Goal: Transaction & Acquisition: Obtain resource

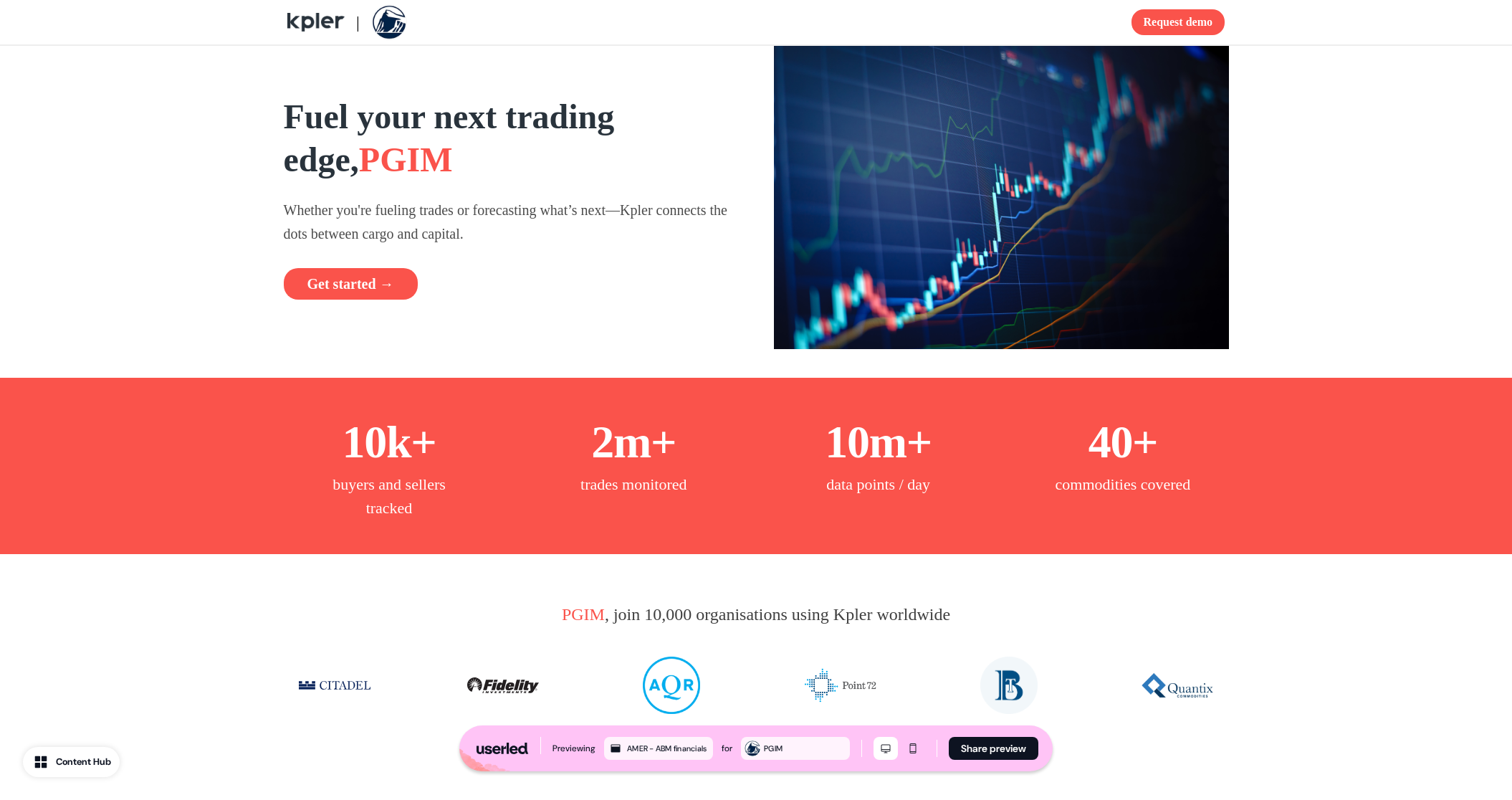
scroll to position [1159, 0]
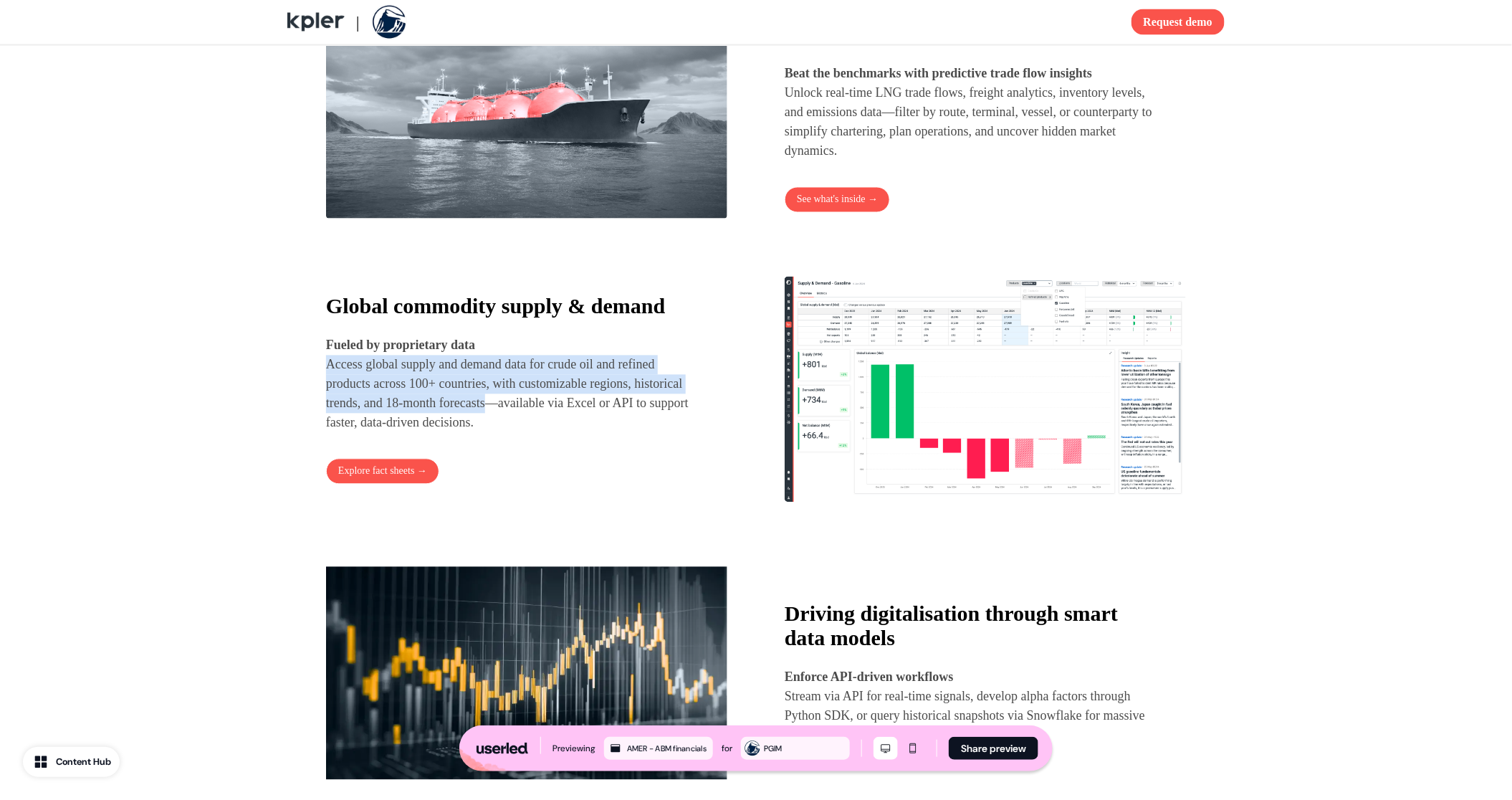
click at [546, 431] on p "Fueled by proprietary data Access global supply and demand data for crude oil a…" at bounding box center [513, 384] width 375 height 97
drag, startPoint x: 557, startPoint y: 428, endPoint x: 323, endPoint y: 376, distance: 239.7
click at [323, 376] on div "Fueling trades with Oil & LNG supply tracking Power your decision making with g…" at bounding box center [756, 234] width 946 height 1243
copy p "Fueled by proprietary data Access global supply and demand data for crude oil a…"
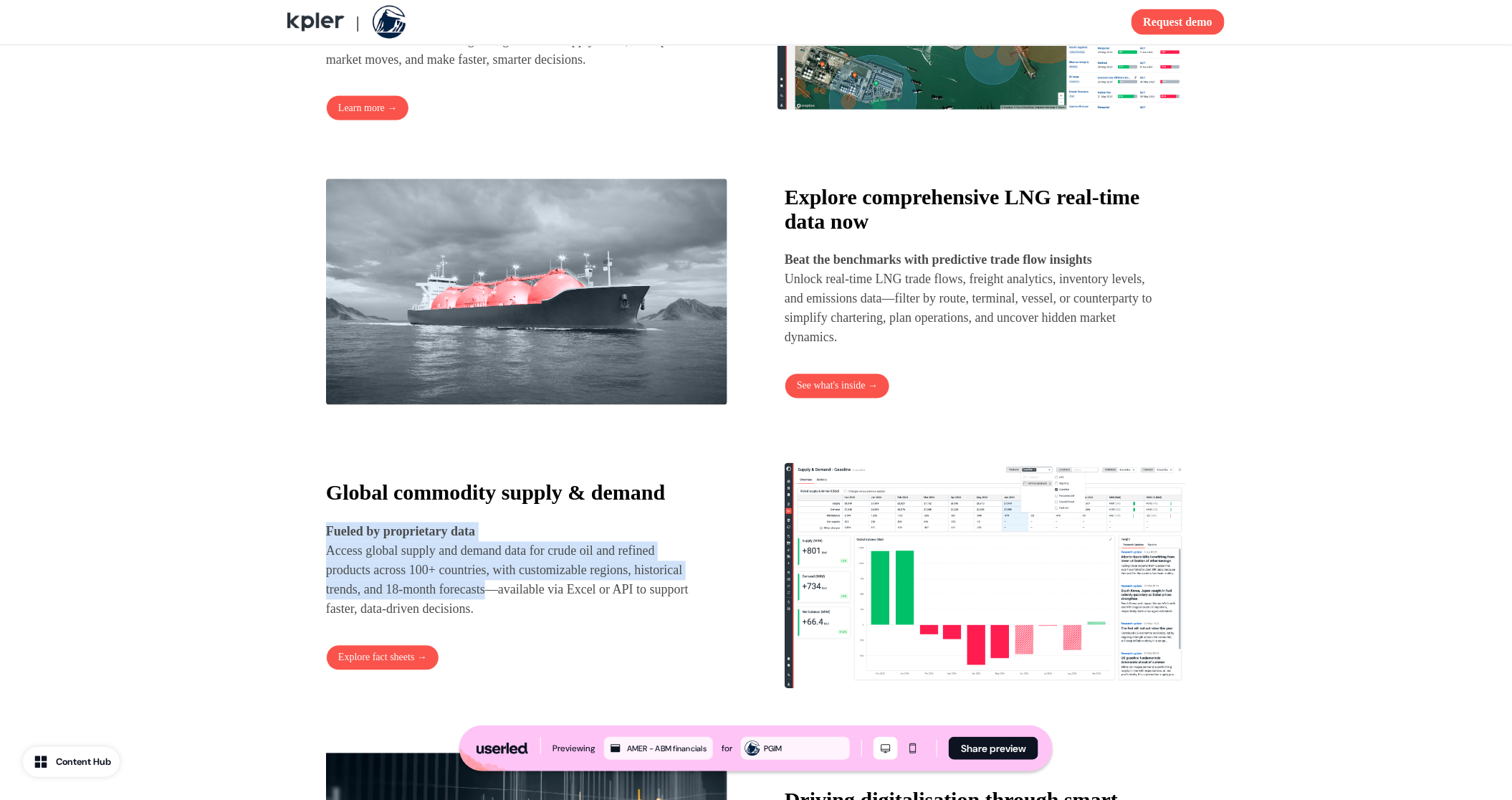
scroll to position [657, 0]
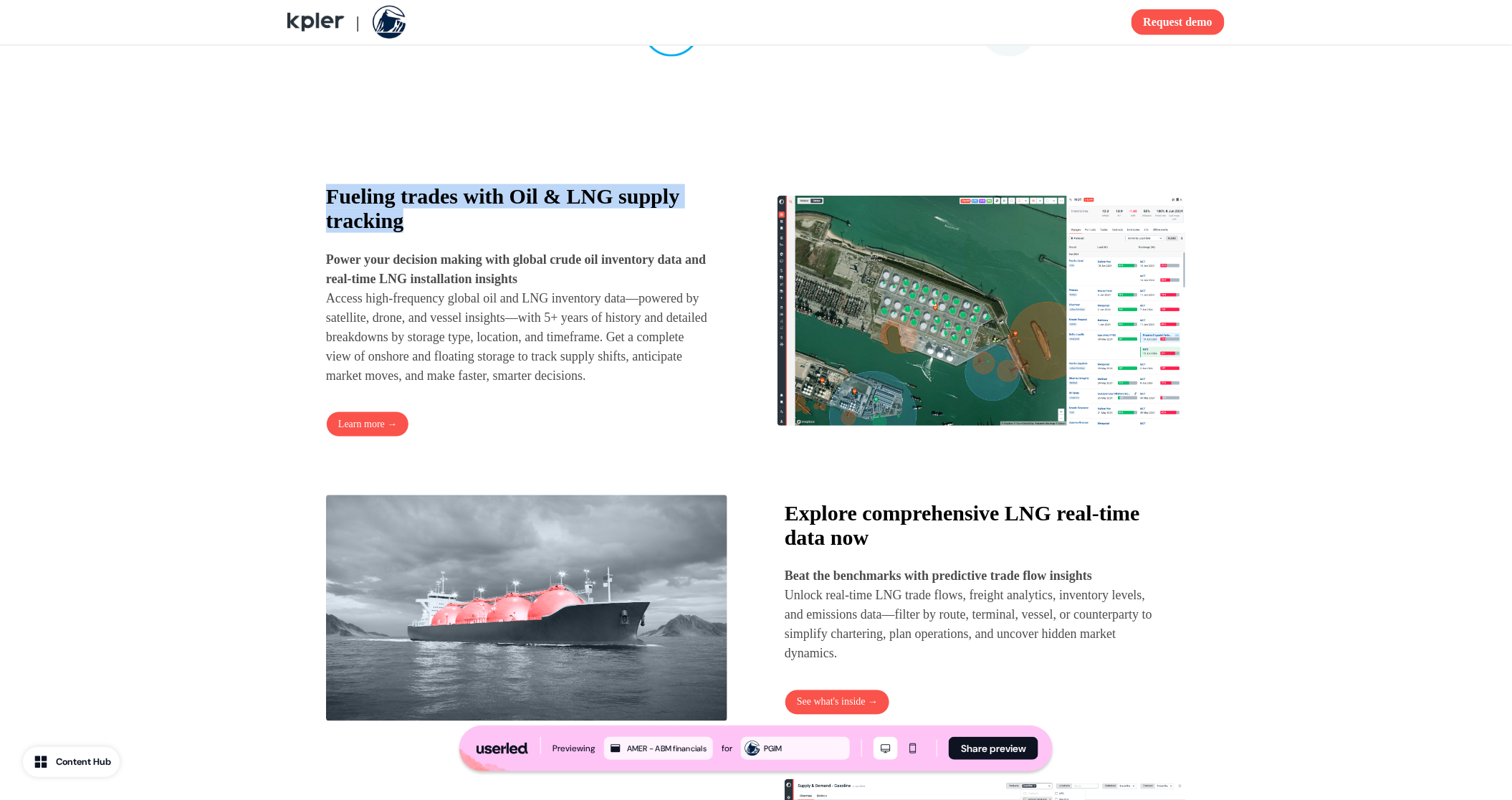
drag, startPoint x: 425, startPoint y: 222, endPoint x: 320, endPoint y: 206, distance: 106.2
click at [320, 206] on div "Fueling trades with Oil & LNG supply tracking Power your decision making with g…" at bounding box center [756, 737] width 946 height 1243
click at [425, 189] on strong "Fueling trades with Oil & LNG supply tracking" at bounding box center [502, 208] width 353 height 48
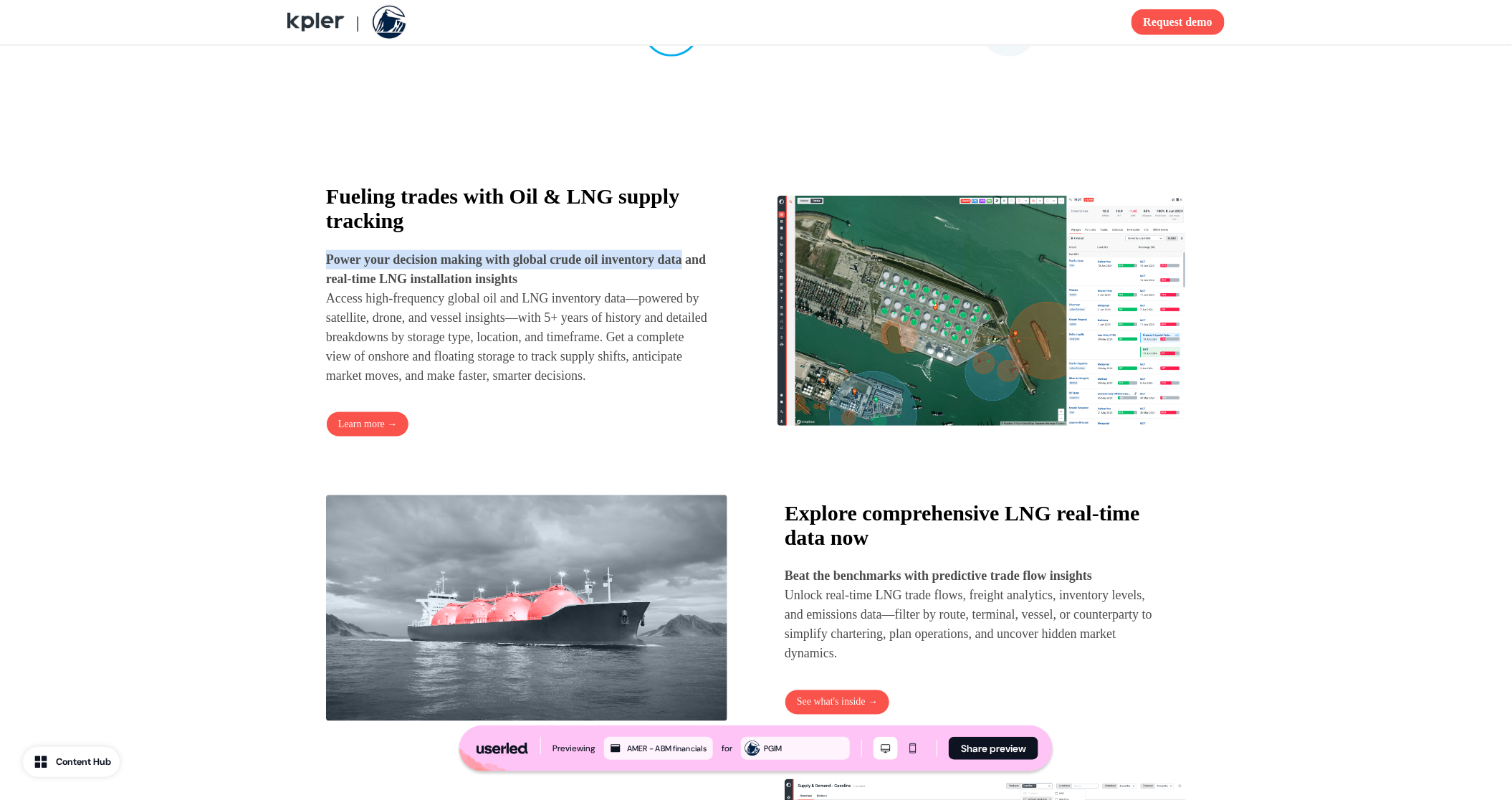
drag, startPoint x: 327, startPoint y: 260, endPoint x: 706, endPoint y: 270, distance: 379.1
click at [706, 270] on strong "Power your decision making with global crude oil inventory data and real-time L…" at bounding box center [516, 269] width 380 height 33
copy strong "Power your decision making with global crude oil inventory data"
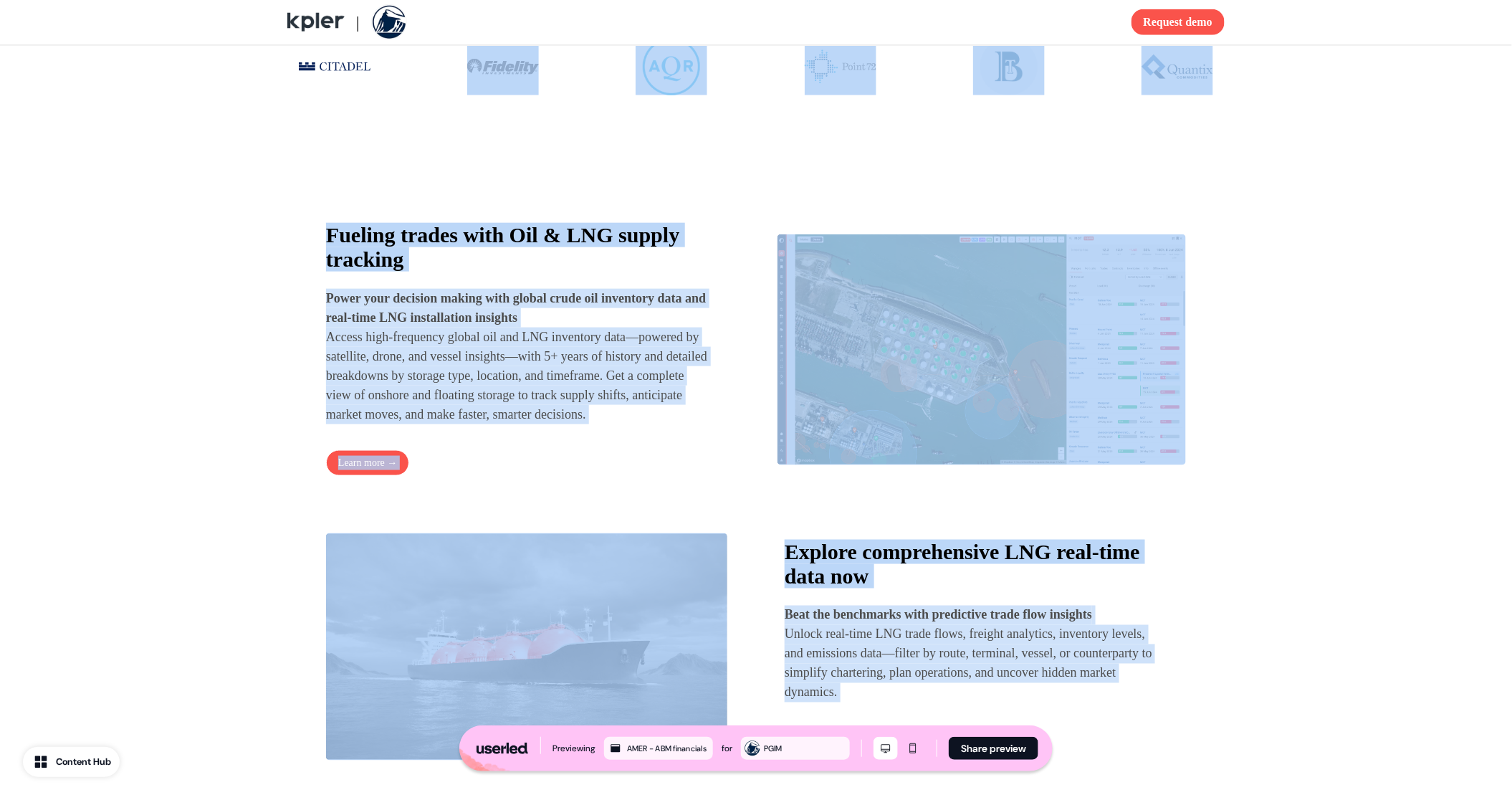
scroll to position [578, 0]
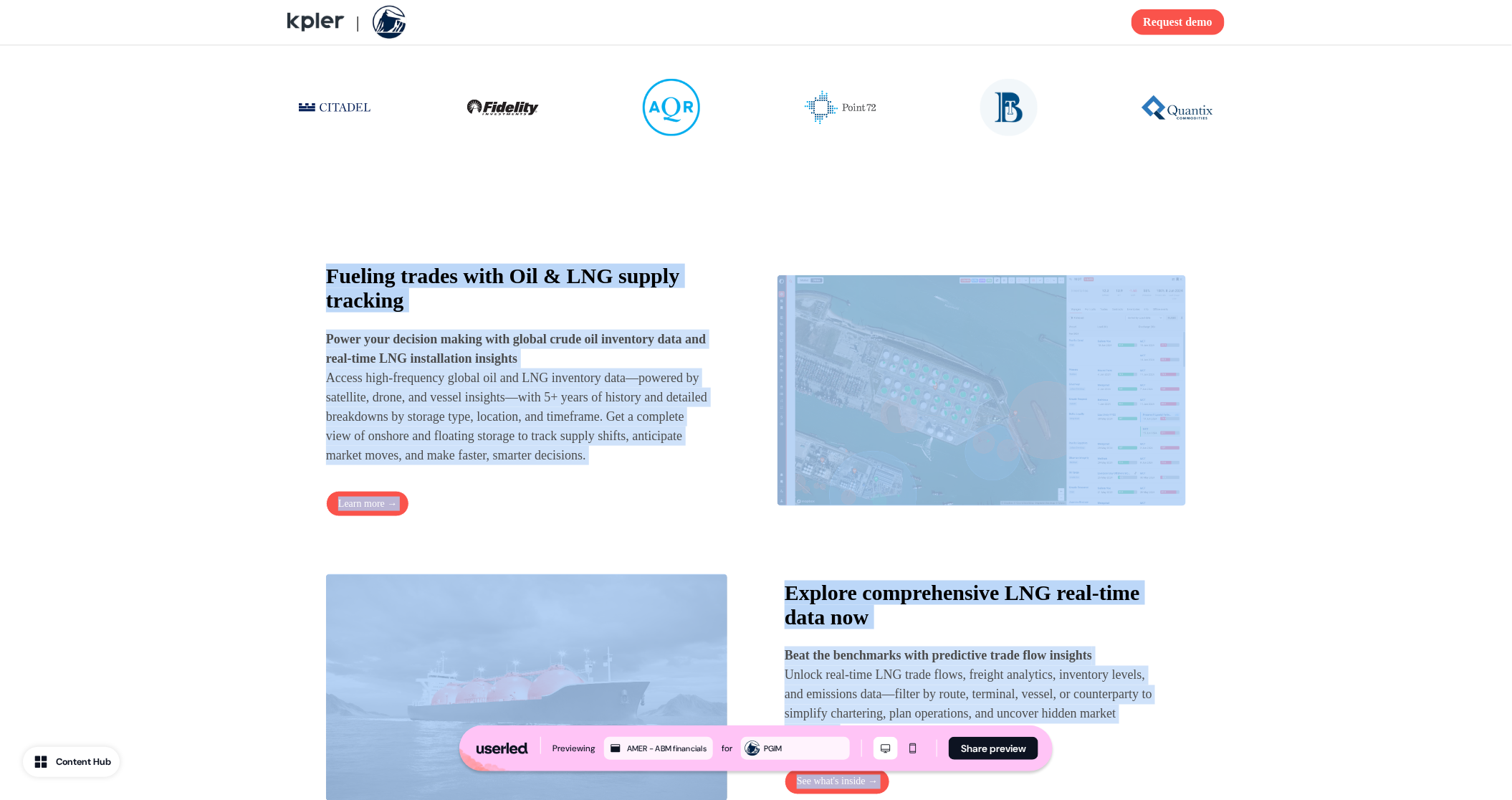
drag, startPoint x: 592, startPoint y: 472, endPoint x: 327, endPoint y: 287, distance: 323.2
copy div "Loremip dolors amet Con & ADI elitse doeiusmo Tempo inci utlabore etdolo magn a…"
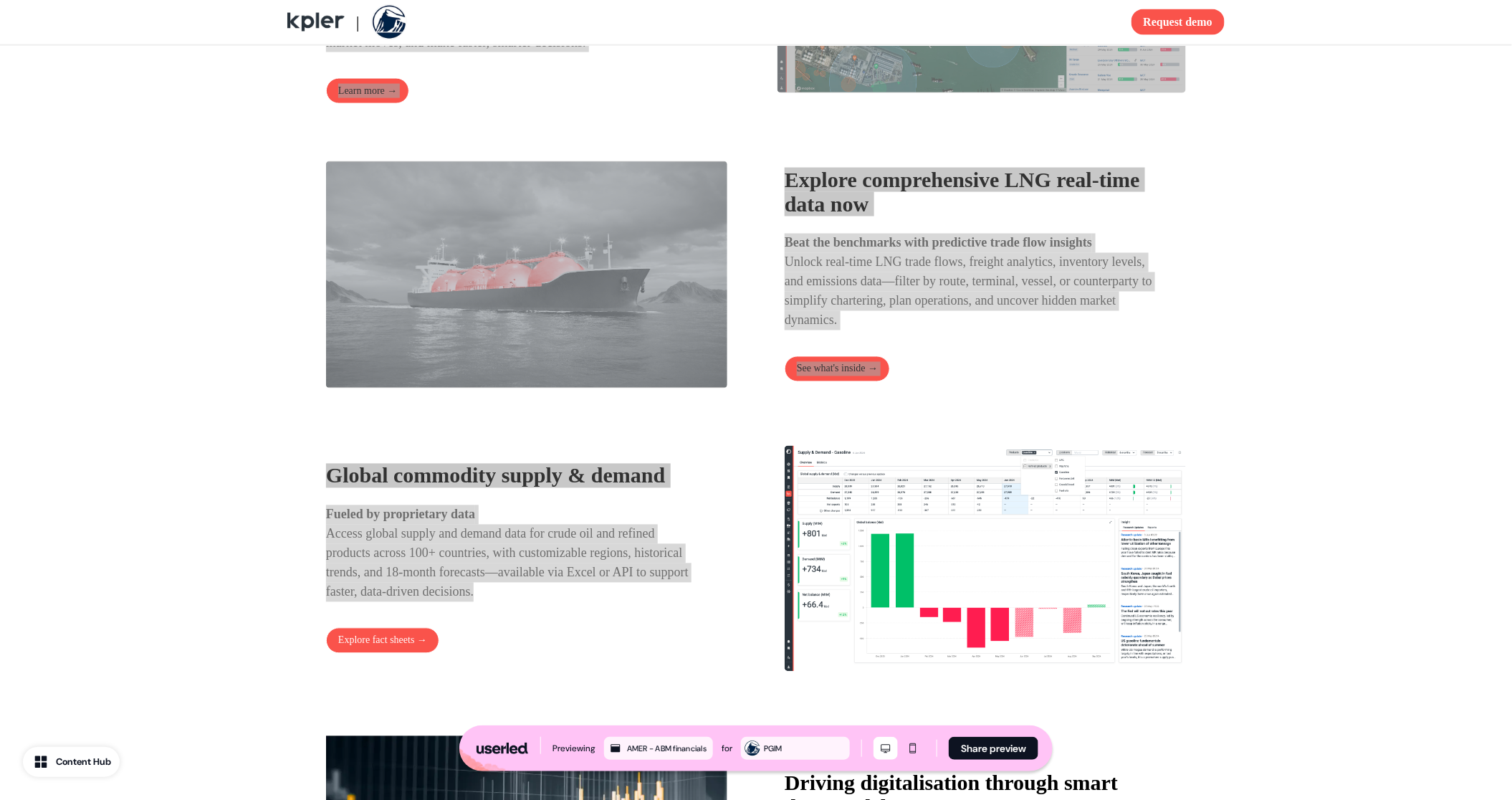
scroll to position [994, 0]
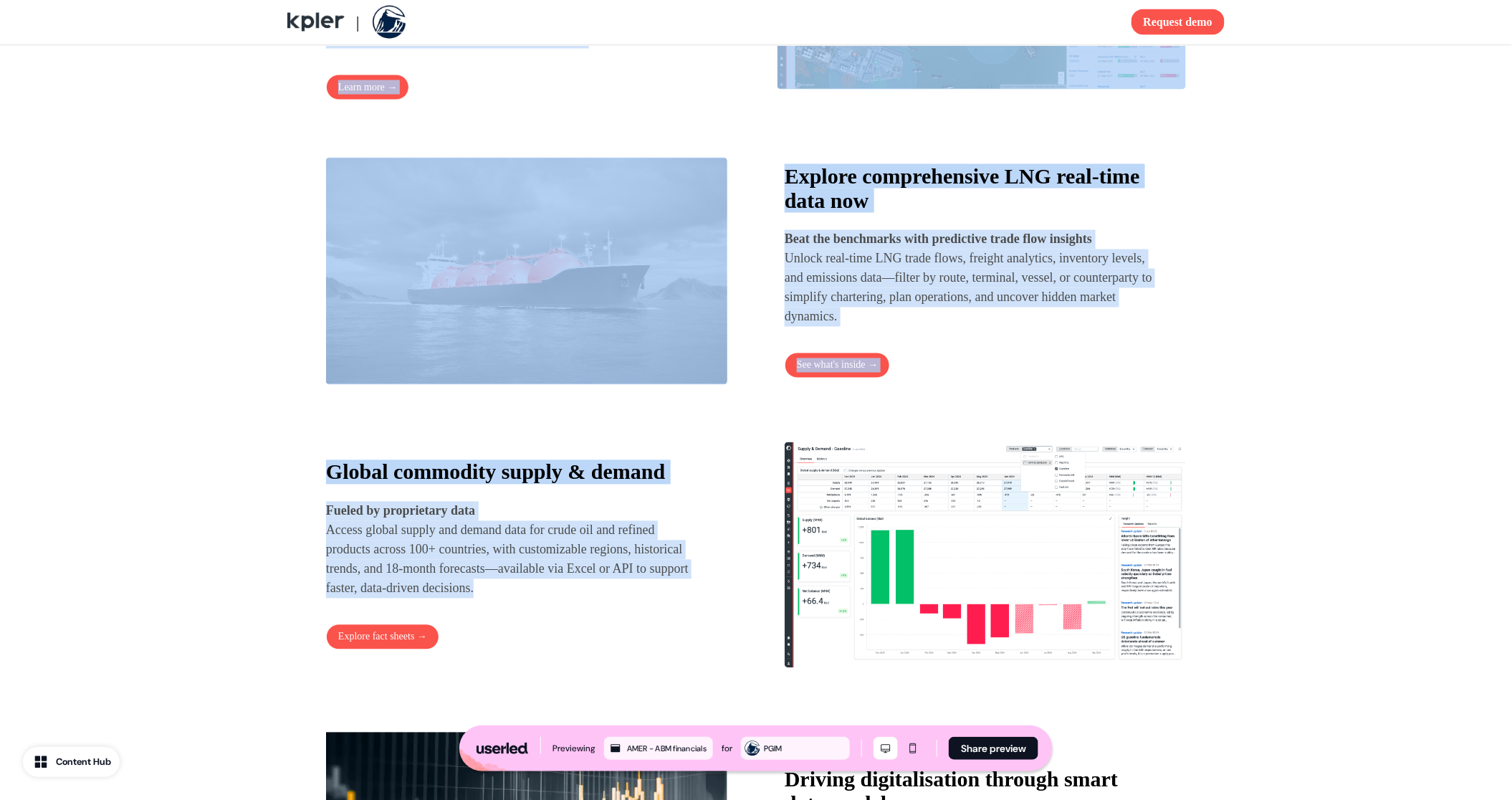
click at [544, 593] on p "Fueled by proprietary data Access global supply and demand data for crude oil a…" at bounding box center [513, 549] width 375 height 97
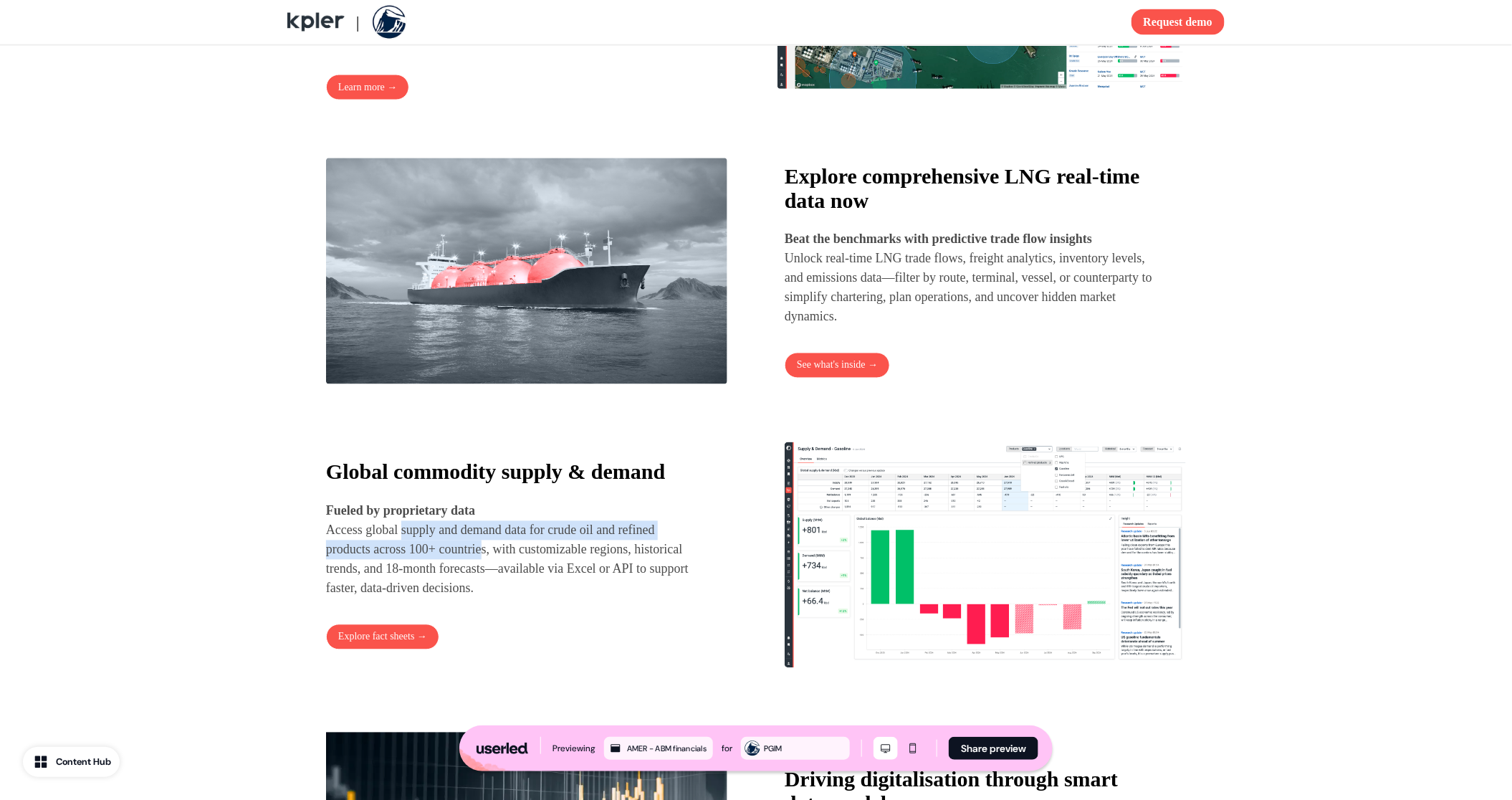
drag, startPoint x: 405, startPoint y: 554, endPoint x: 499, endPoint y: 574, distance: 96.1
click at [499, 574] on p "Fueled by proprietary data Access global supply and demand data for crude oil a…" at bounding box center [513, 549] width 375 height 97
copy p "supply and demand data for crude oil and refined products across 100+ countrie"
click at [545, 572] on p "Fueled by proprietary data Access global supply and demand data for crude oil a…" at bounding box center [513, 549] width 375 height 97
drag, startPoint x: 558, startPoint y: 596, endPoint x: 452, endPoint y: 598, distance: 106.0
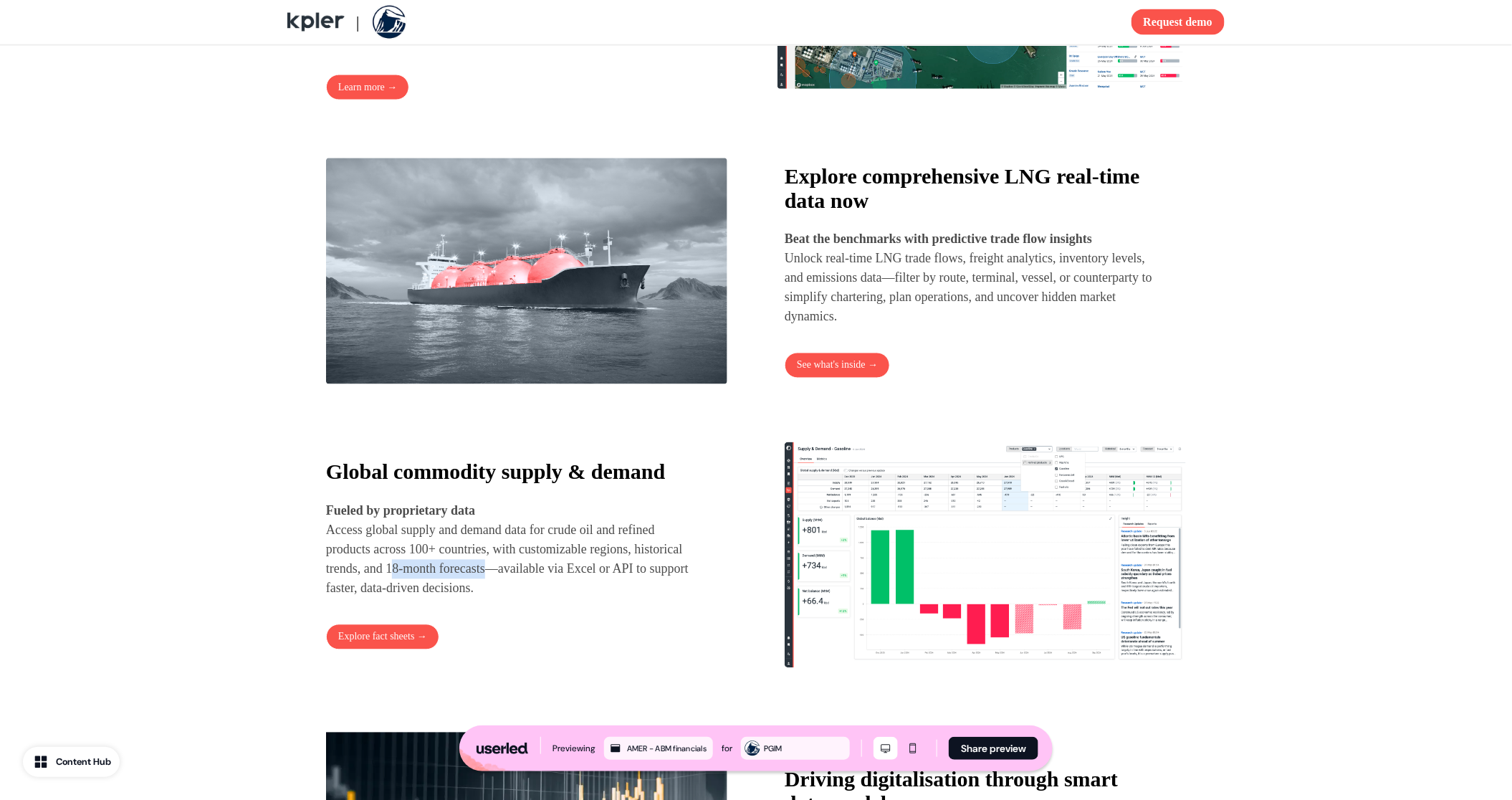
click at [452, 598] on p "Fueled by proprietary data Access global supply and demand data for crude oil a…" at bounding box center [513, 549] width 375 height 97
copy p "18-month forecasts"
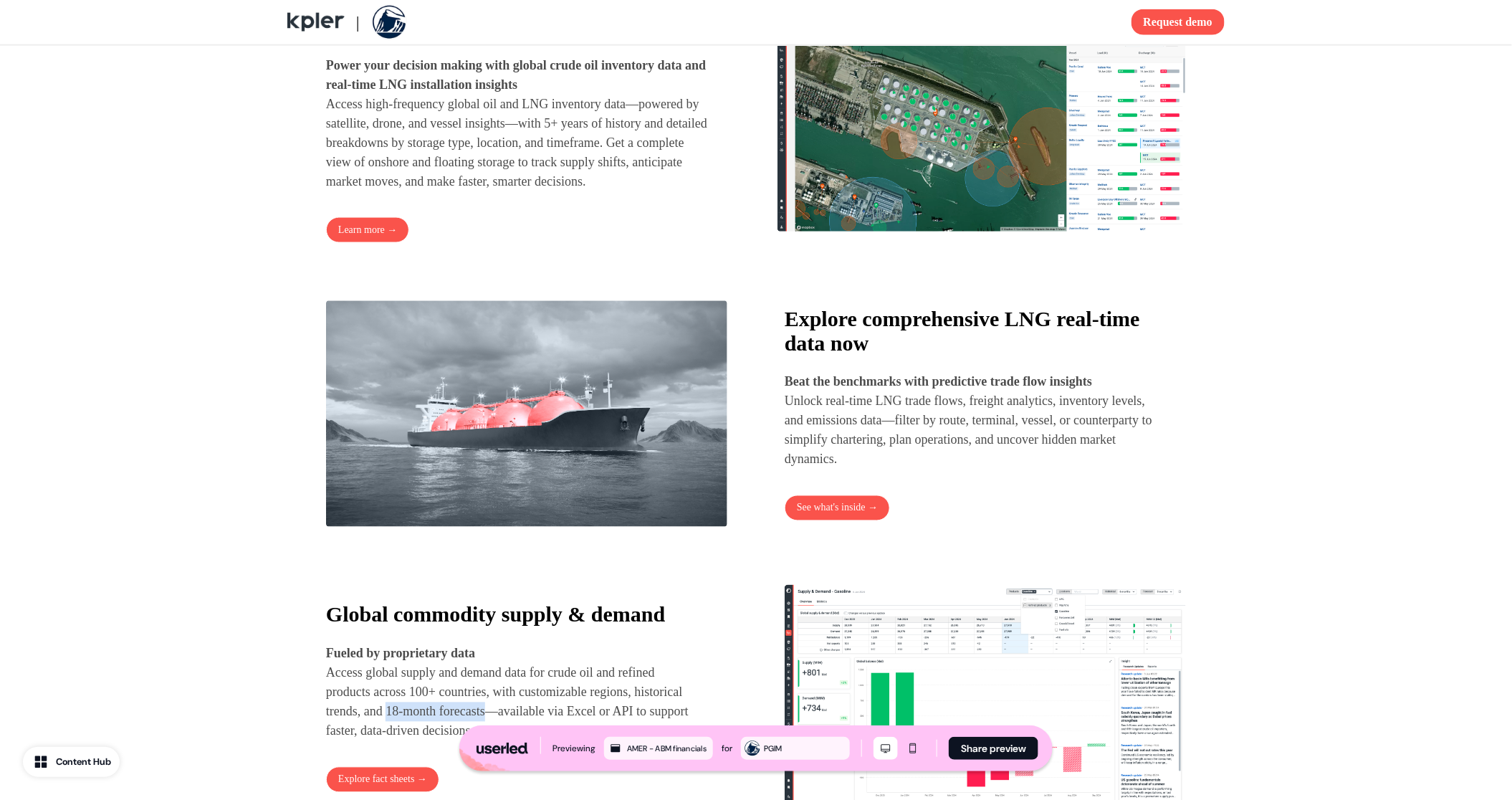
scroll to position [817, 0]
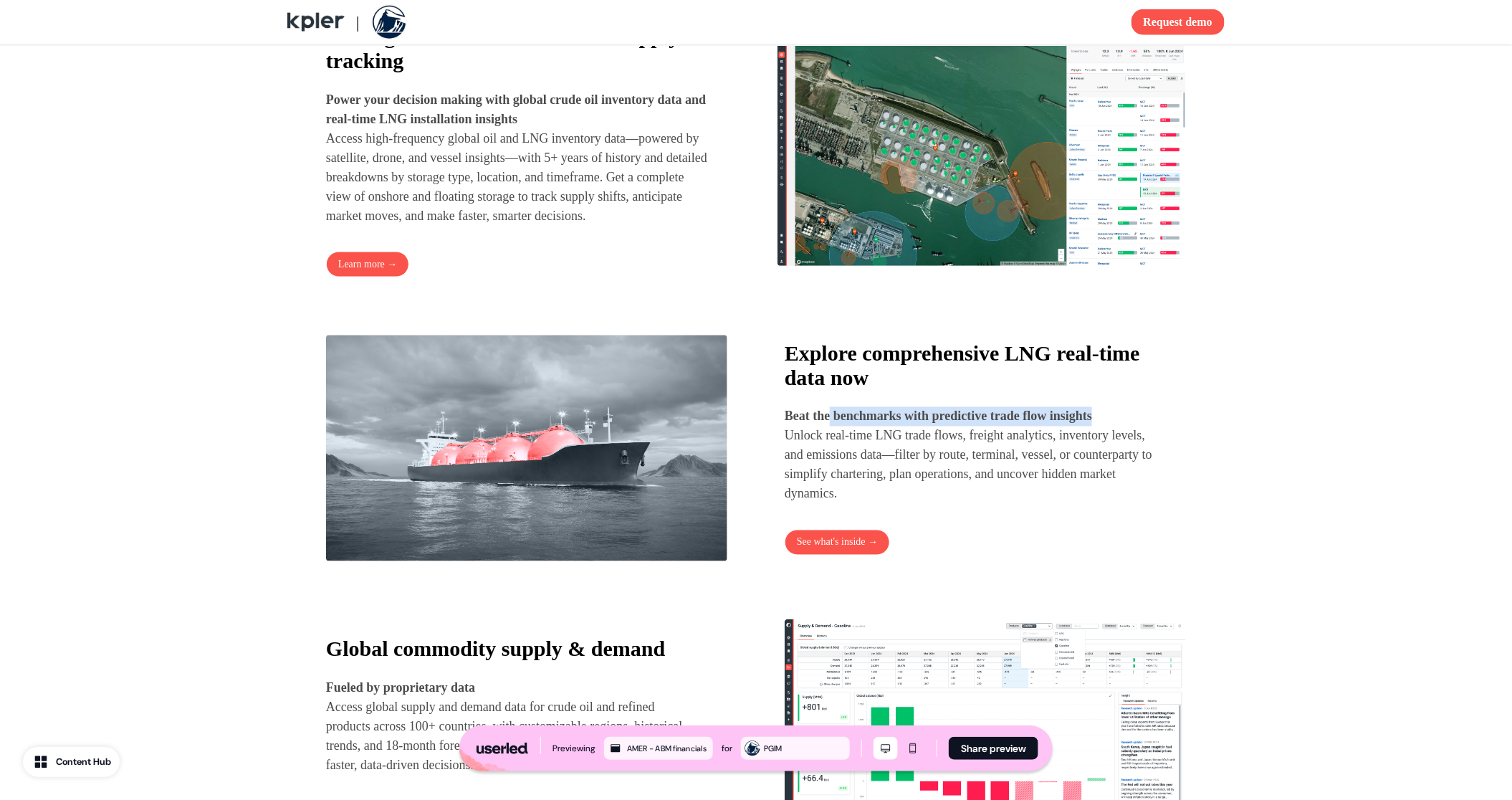
drag, startPoint x: 1124, startPoint y: 436, endPoint x: 836, endPoint y: 446, distance: 288.2
click at [836, 446] on p "Beat the benchmarks with predictive trade flow insights Unlock real-time LNG tr…" at bounding box center [972, 455] width 375 height 97
click at [1066, 424] on strong "Beat the benchmarks with predictive trade flow insights" at bounding box center [937, 416] width 307 height 15
drag, startPoint x: 788, startPoint y: 442, endPoint x: 1119, endPoint y: 444, distance: 331.0
click at [1119, 444] on p "Beat the benchmarks with predictive trade flow insights Unlock real-time LNG tr…" at bounding box center [972, 455] width 375 height 97
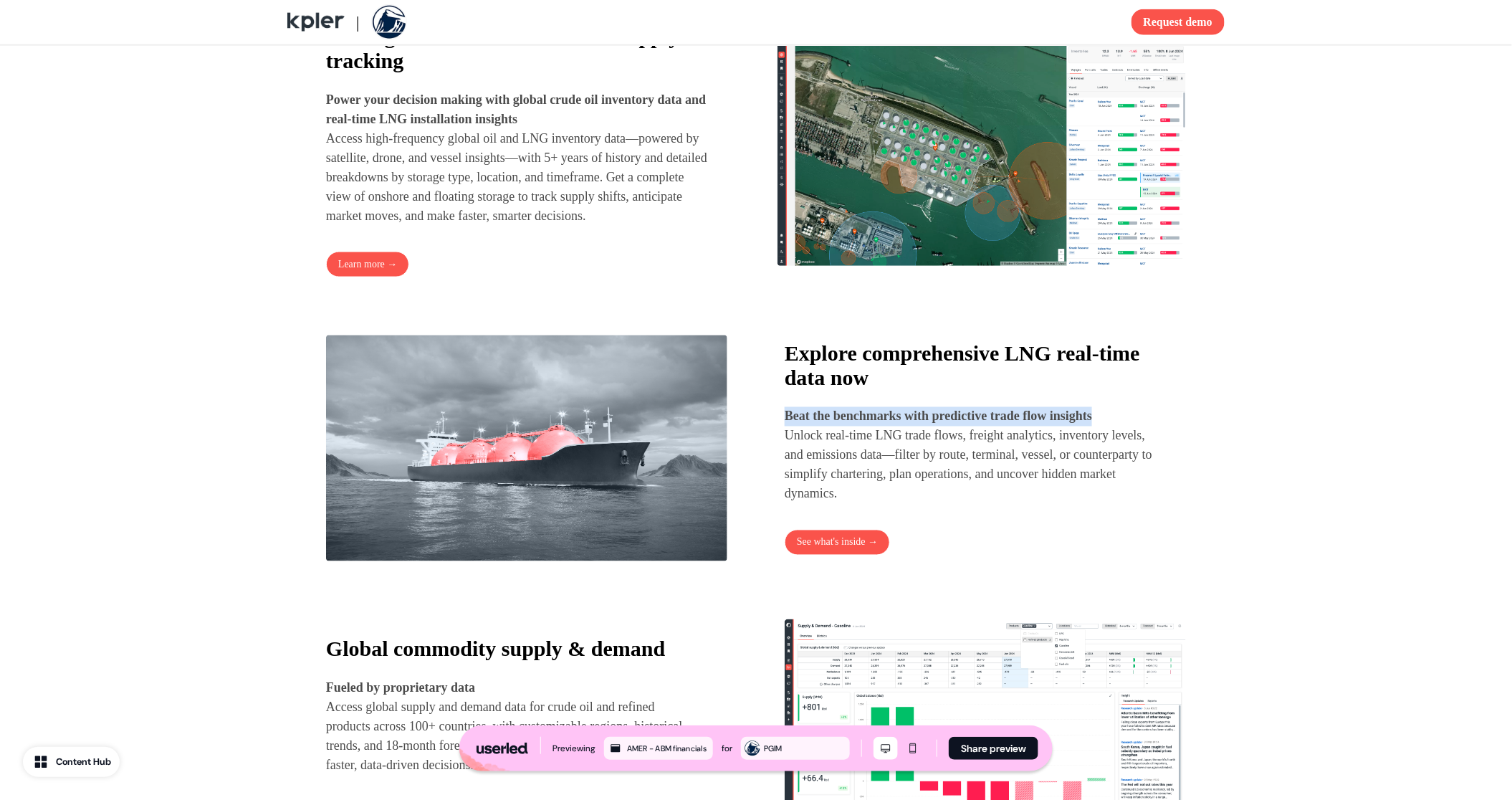
copy strong "Beat the benchmarks with predictive trade flow insights"
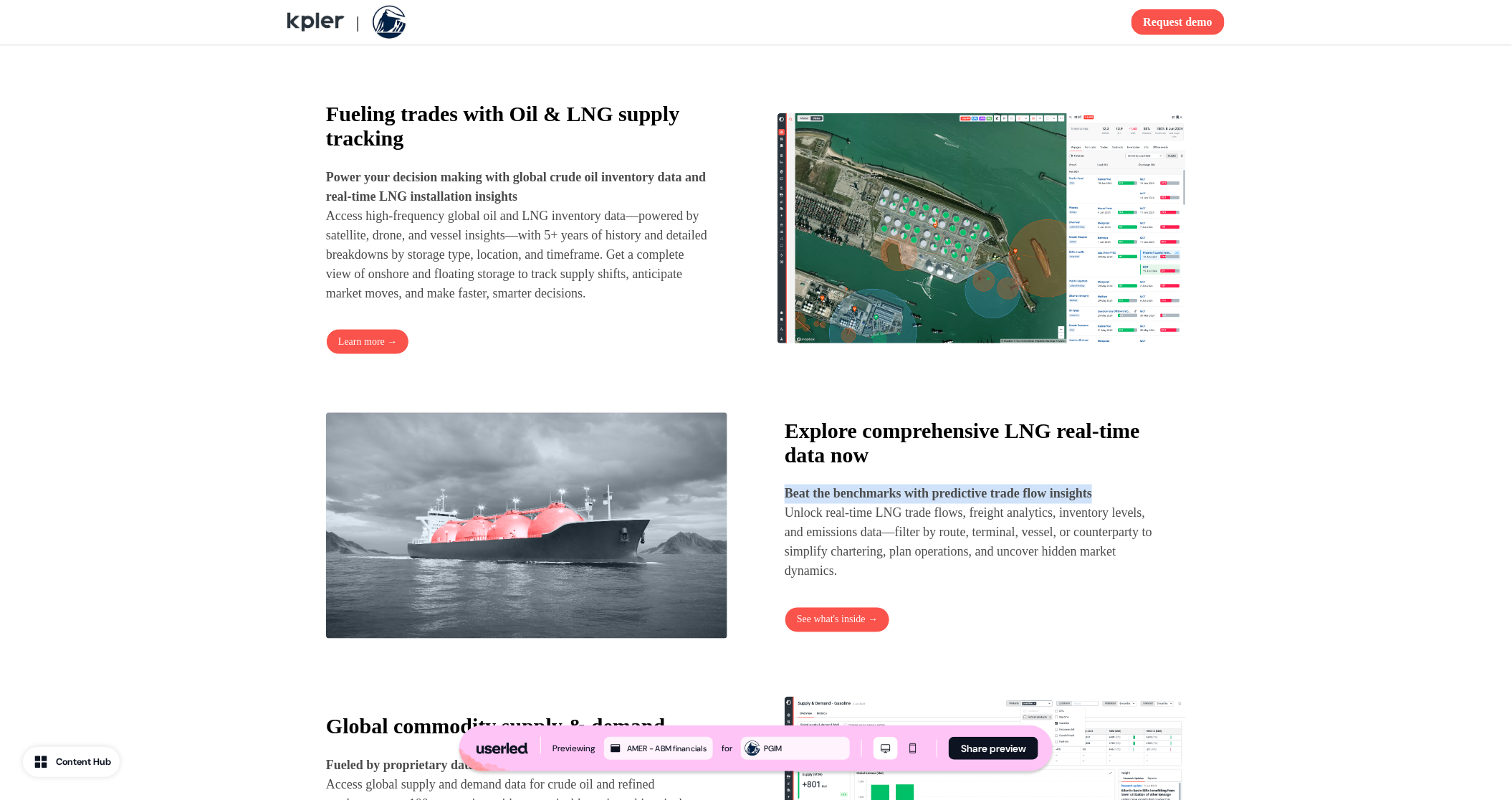
scroll to position [704, 0]
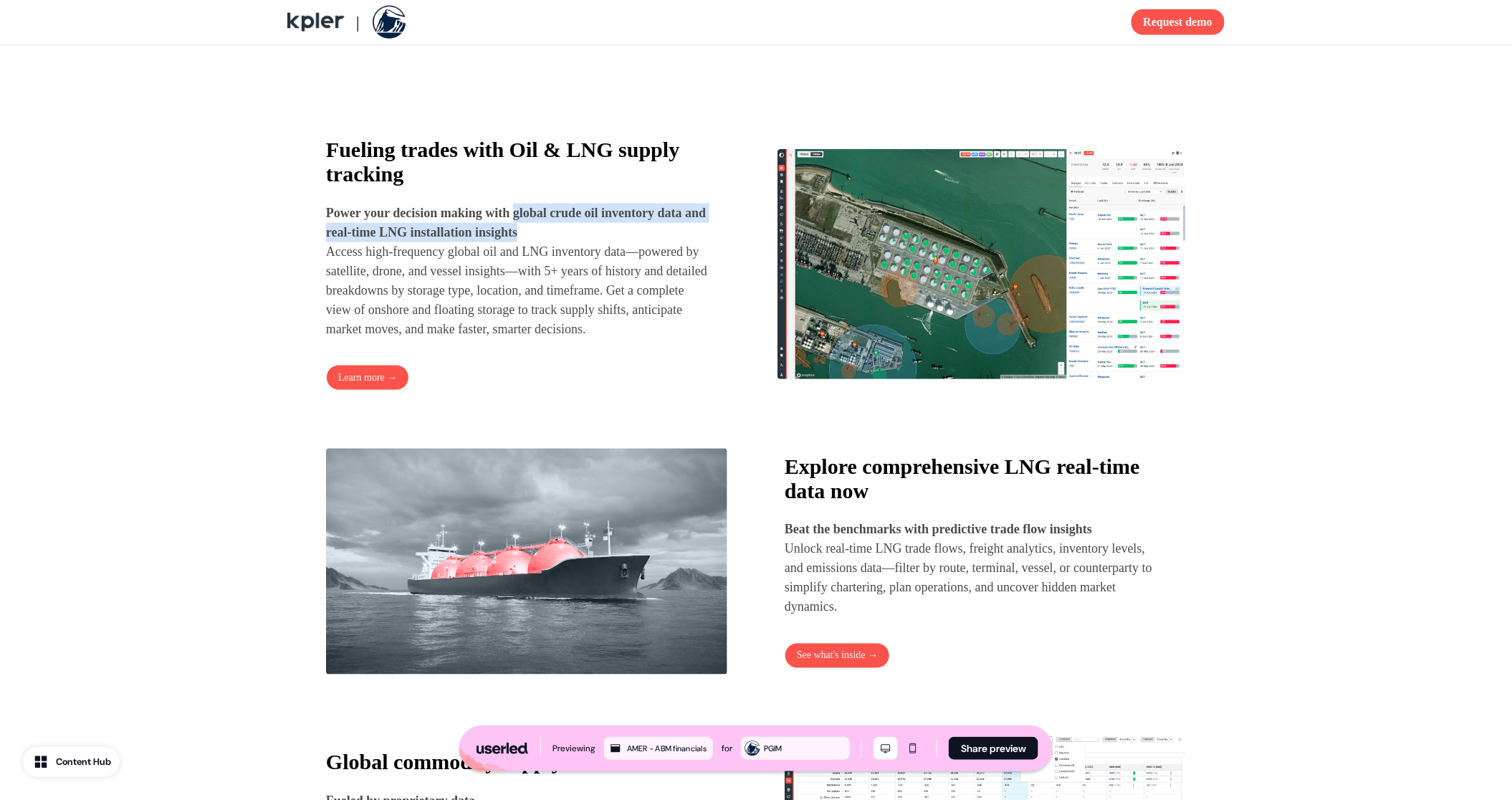
drag, startPoint x: 526, startPoint y: 216, endPoint x: 562, endPoint y: 238, distance: 42.2
click at [562, 238] on p "Power your decision making with global crude oil inventory data and real-time L…" at bounding box center [517, 271] width 382 height 135
copy strong "global crude oil inventory data and real-time LNG installation insights"
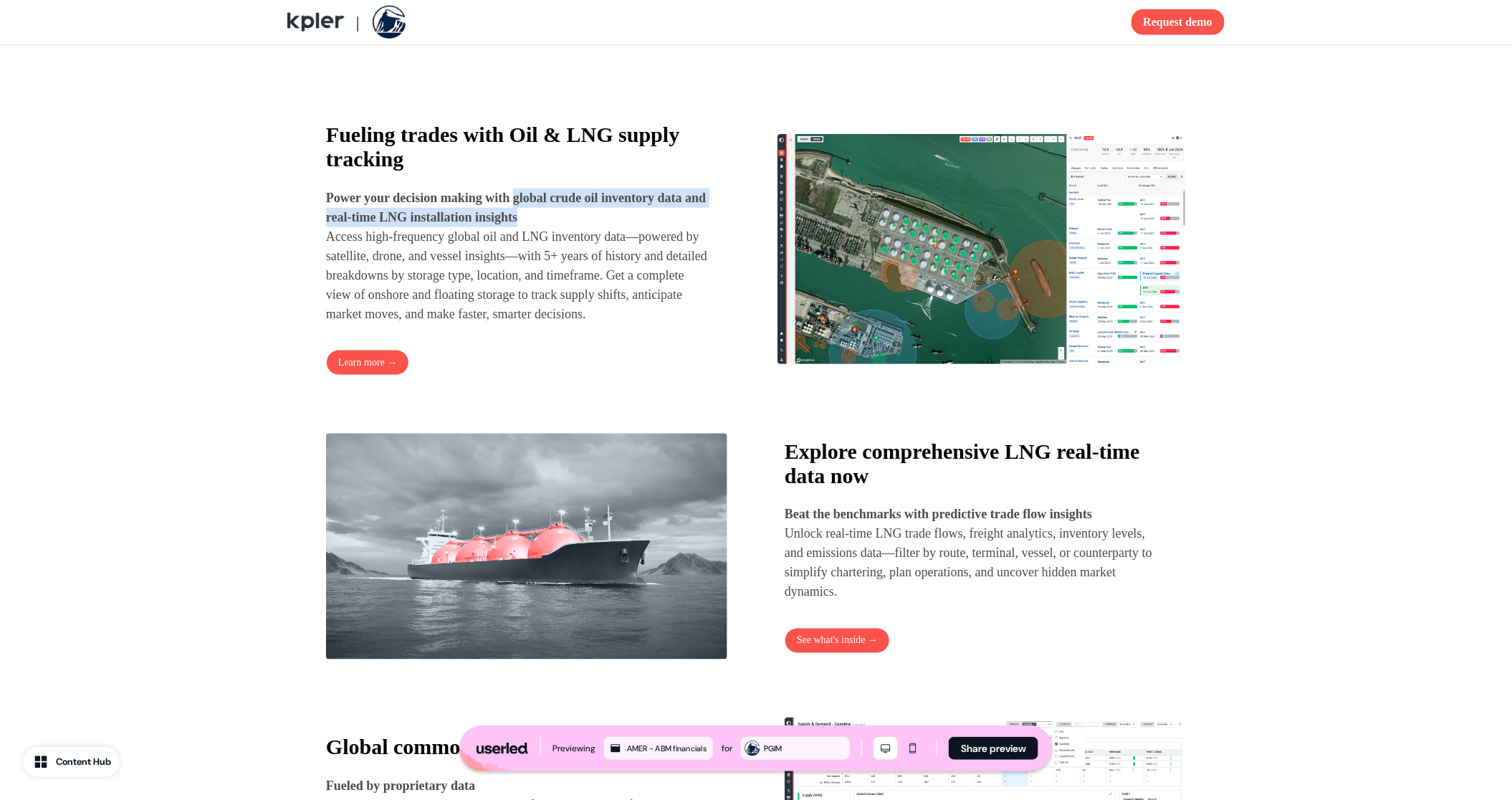
scroll to position [736, 0]
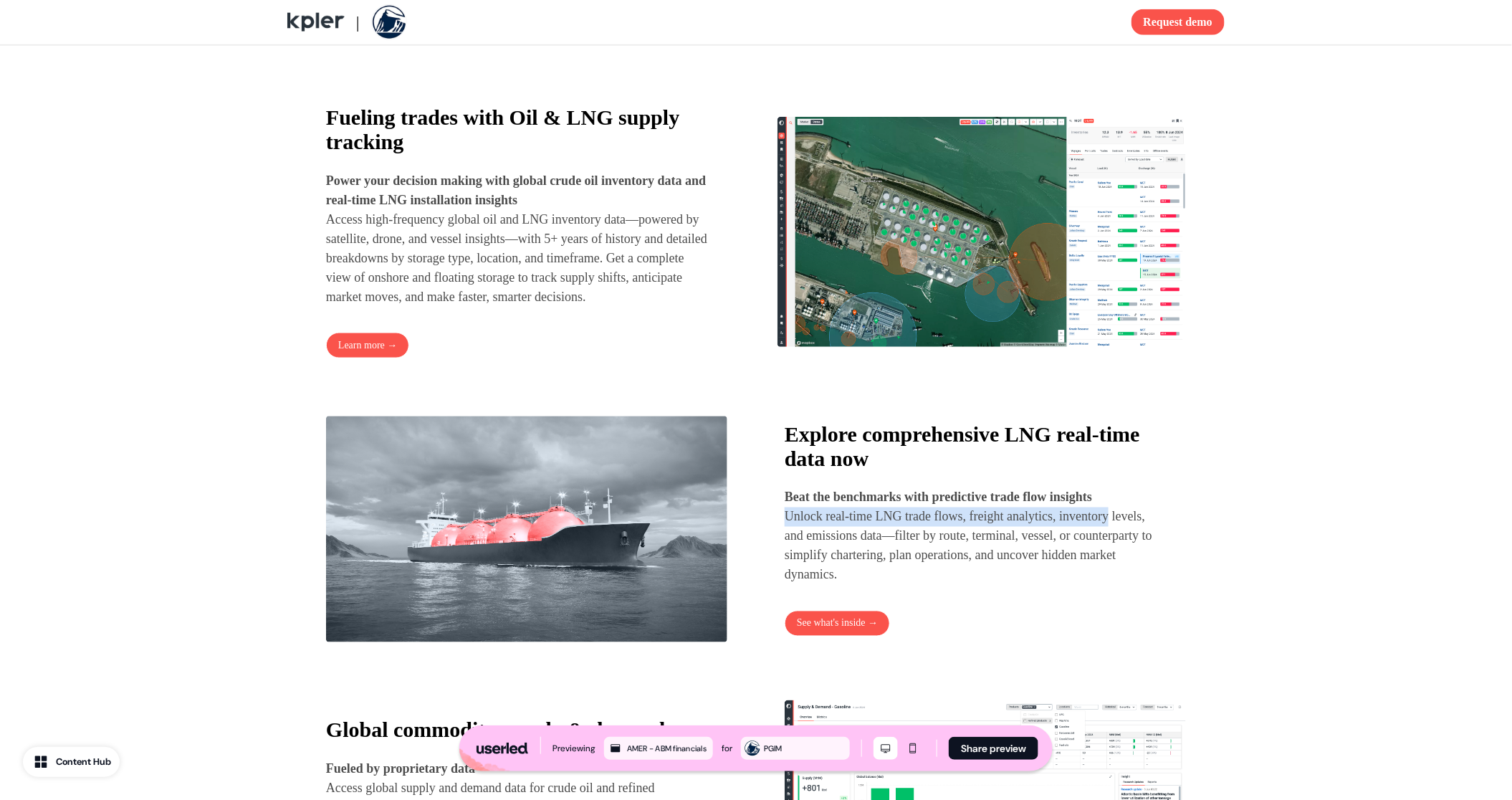
drag, startPoint x: 788, startPoint y: 540, endPoint x: 1132, endPoint y: 550, distance: 344.1
click at [1132, 550] on p "Beat the benchmarks with predictive trade flow insights Unlock real-time LNG tr…" at bounding box center [972, 536] width 375 height 97
copy p "Unlock real-time LNG trade flows, freight analytics, inventory"
drag, startPoint x: 369, startPoint y: 260, endPoint x: 630, endPoint y: 246, distance: 261.4
click at [630, 246] on p "Power your decision making with global crude oil inventory data and real-time L…" at bounding box center [517, 239] width 382 height 135
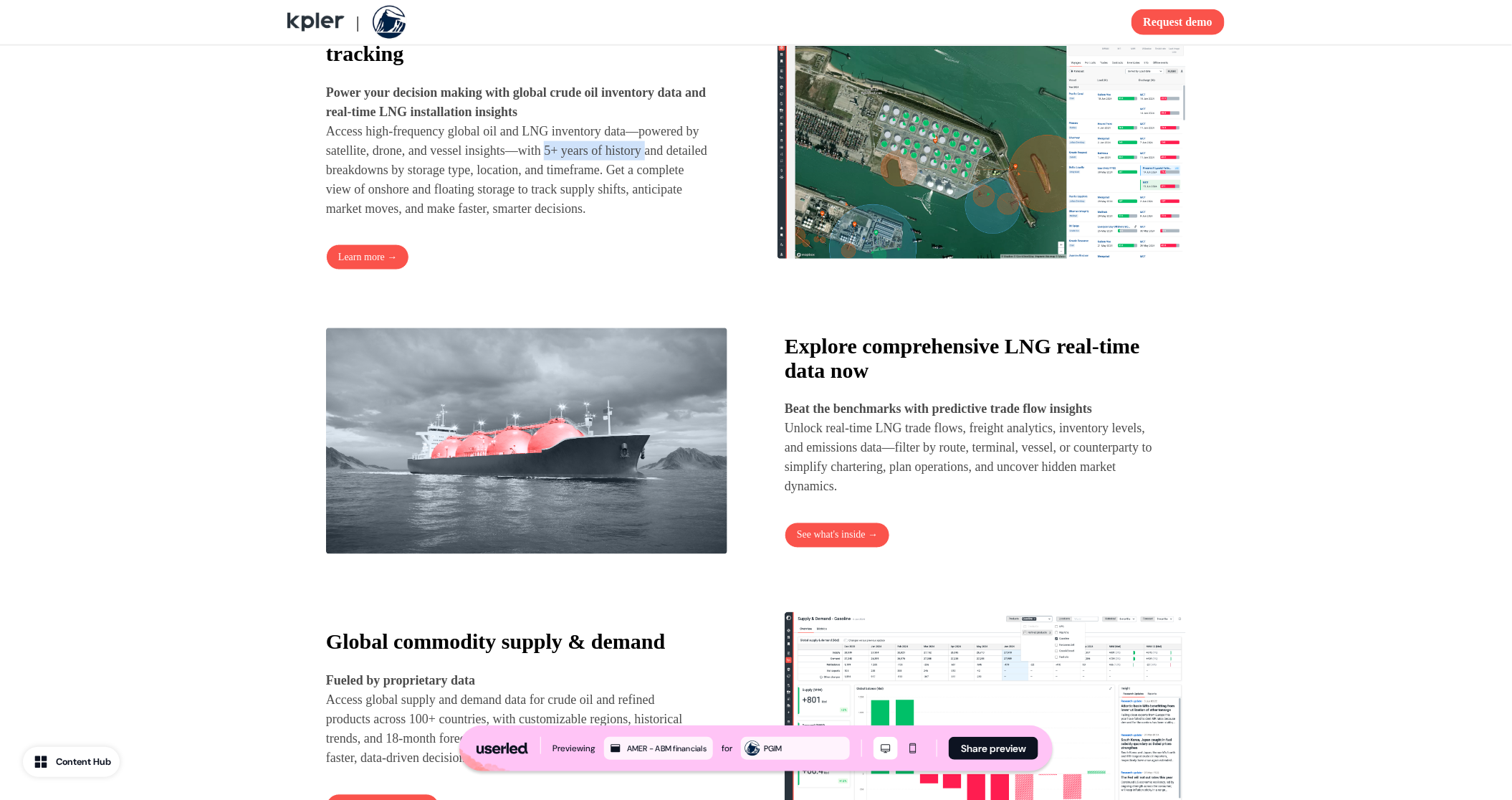
scroll to position [803, 0]
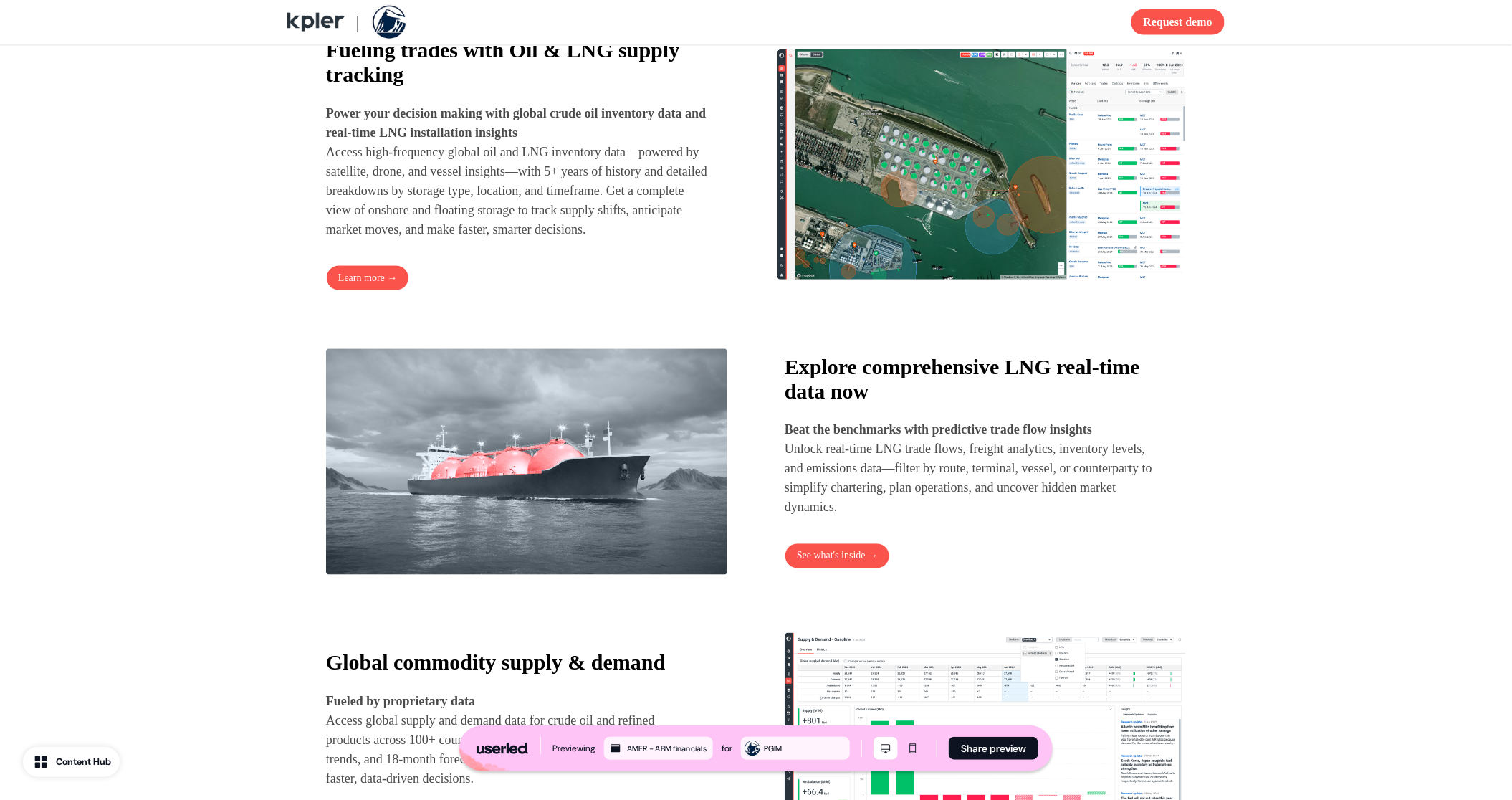
click at [400, 181] on p "Power your decision making with global crude oil inventory data and real-time L…" at bounding box center [517, 171] width 382 height 135
drag, startPoint x: 364, startPoint y: 195, endPoint x: 457, endPoint y: 158, distance: 100.1
click at [457, 158] on p "Power your decision making with global crude oil inventory data and real-time L…" at bounding box center [517, 171] width 382 height 135
copy p "global oil and LNG inventory data—powered by satellite, drone, and vessel insig…"
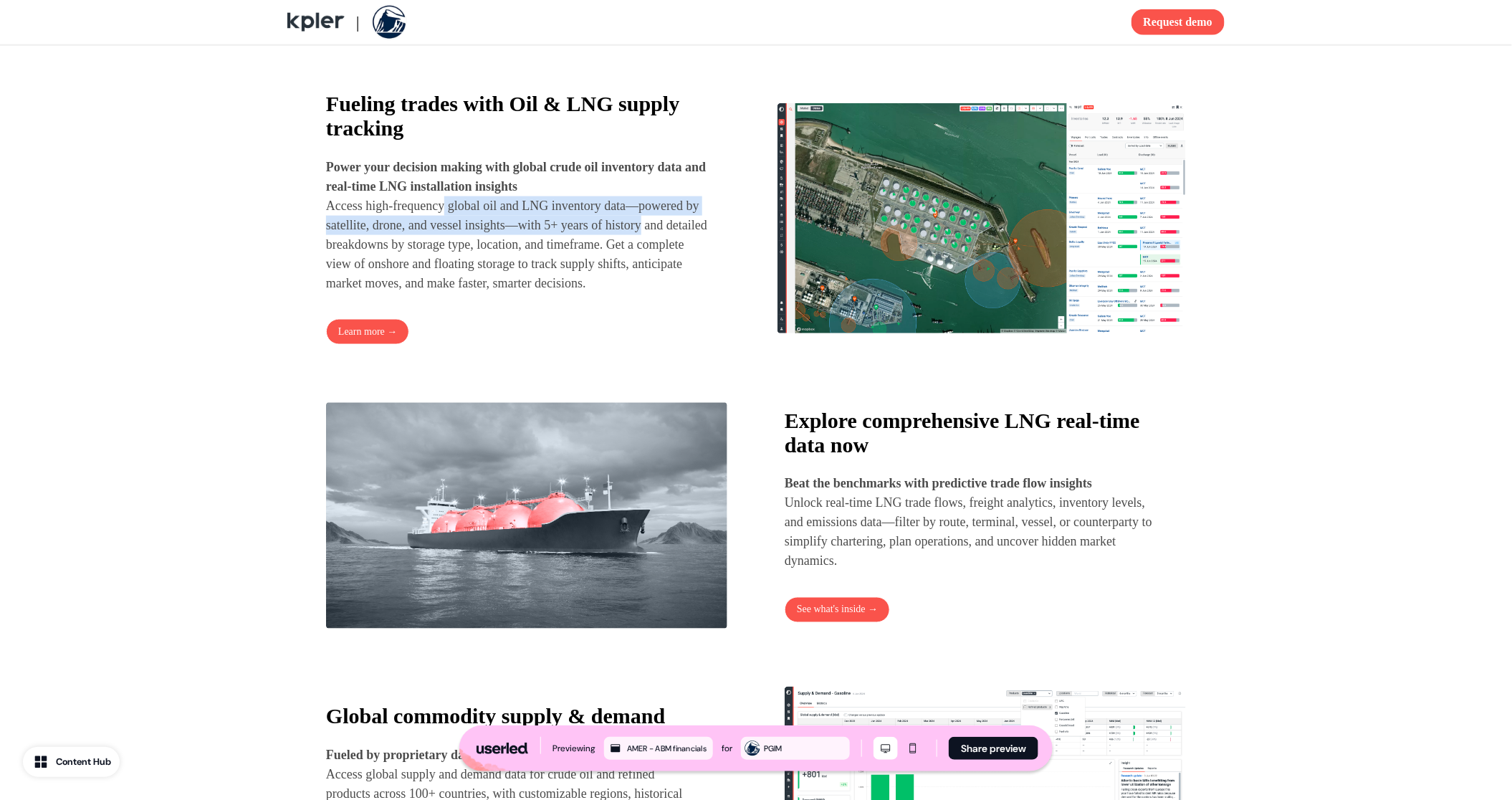
scroll to position [679, 0]
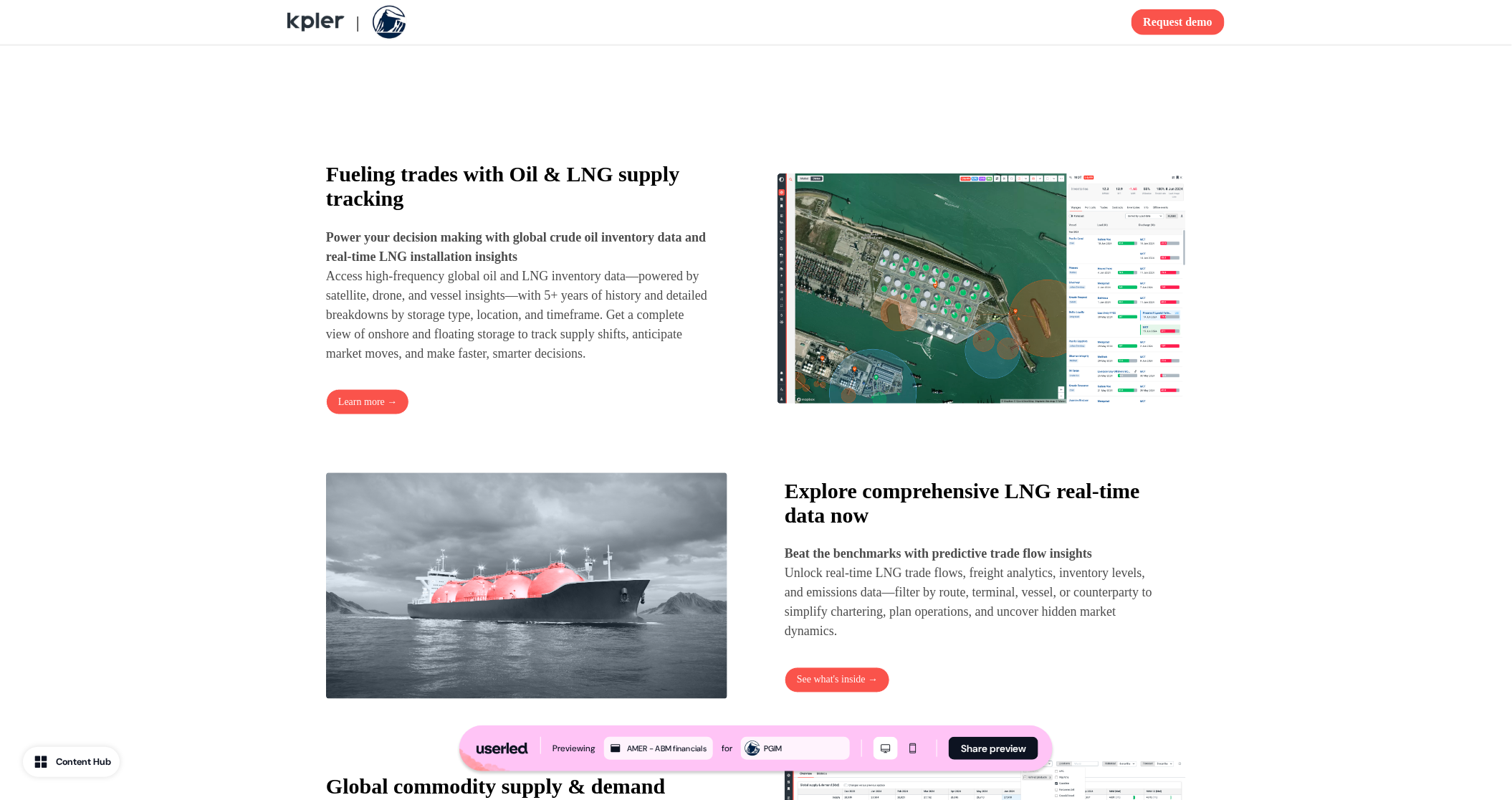
click at [514, 353] on p "Power your decision making with global crude oil inventory data and real-time L…" at bounding box center [517, 295] width 382 height 135
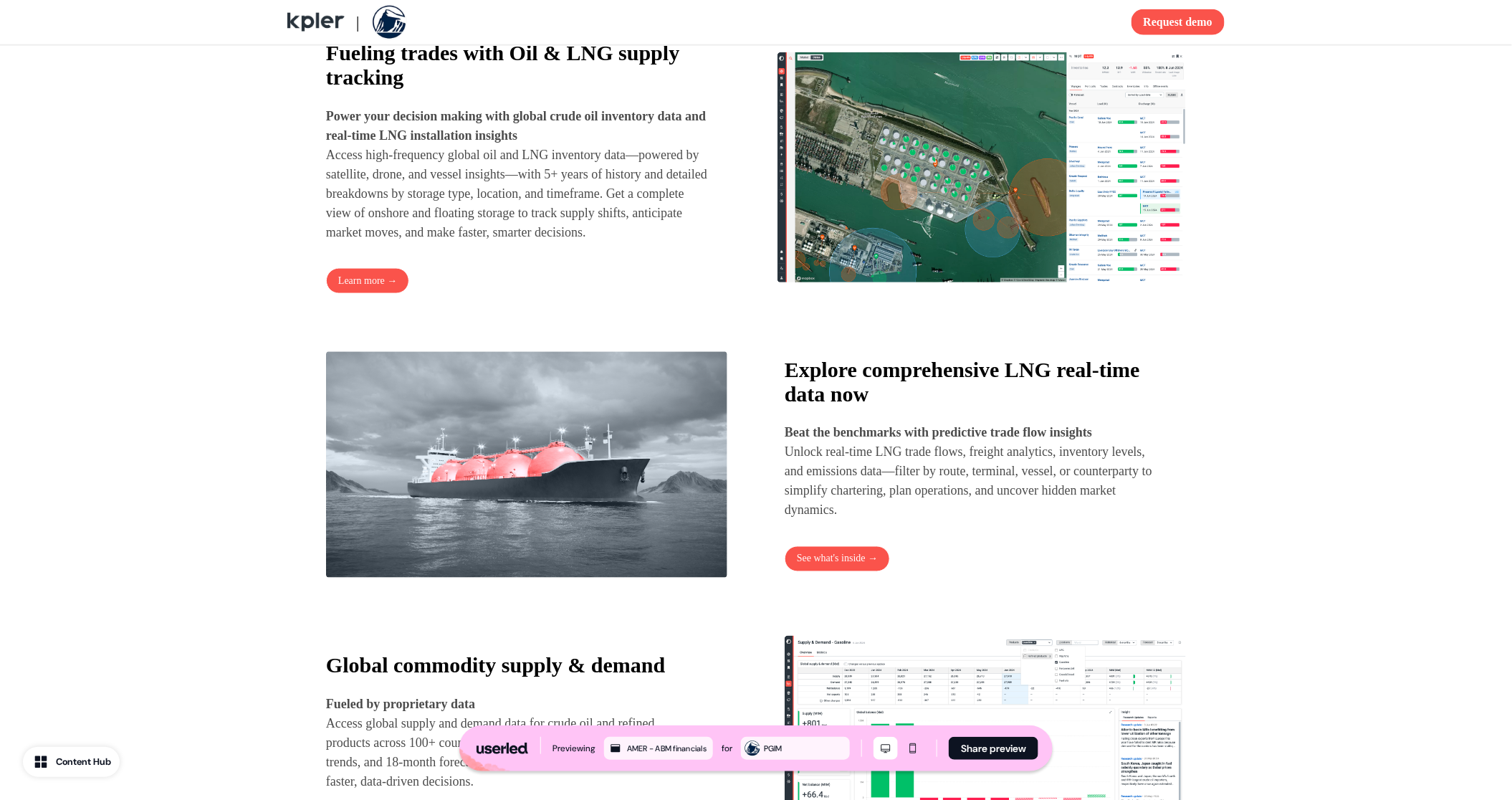
scroll to position [847, 0]
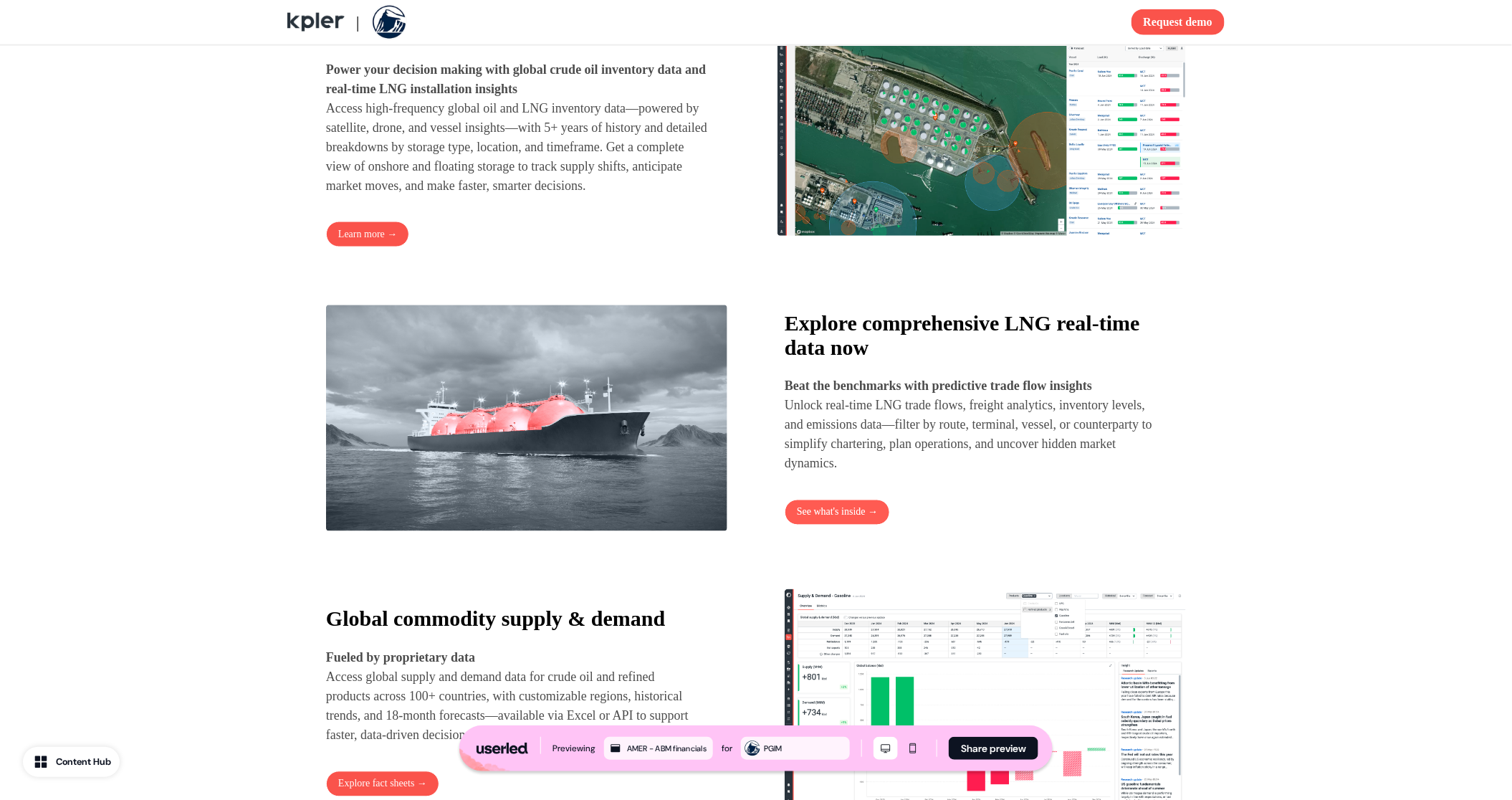
click at [848, 525] on button "See what's inside →" at bounding box center [836, 513] width 105 height 26
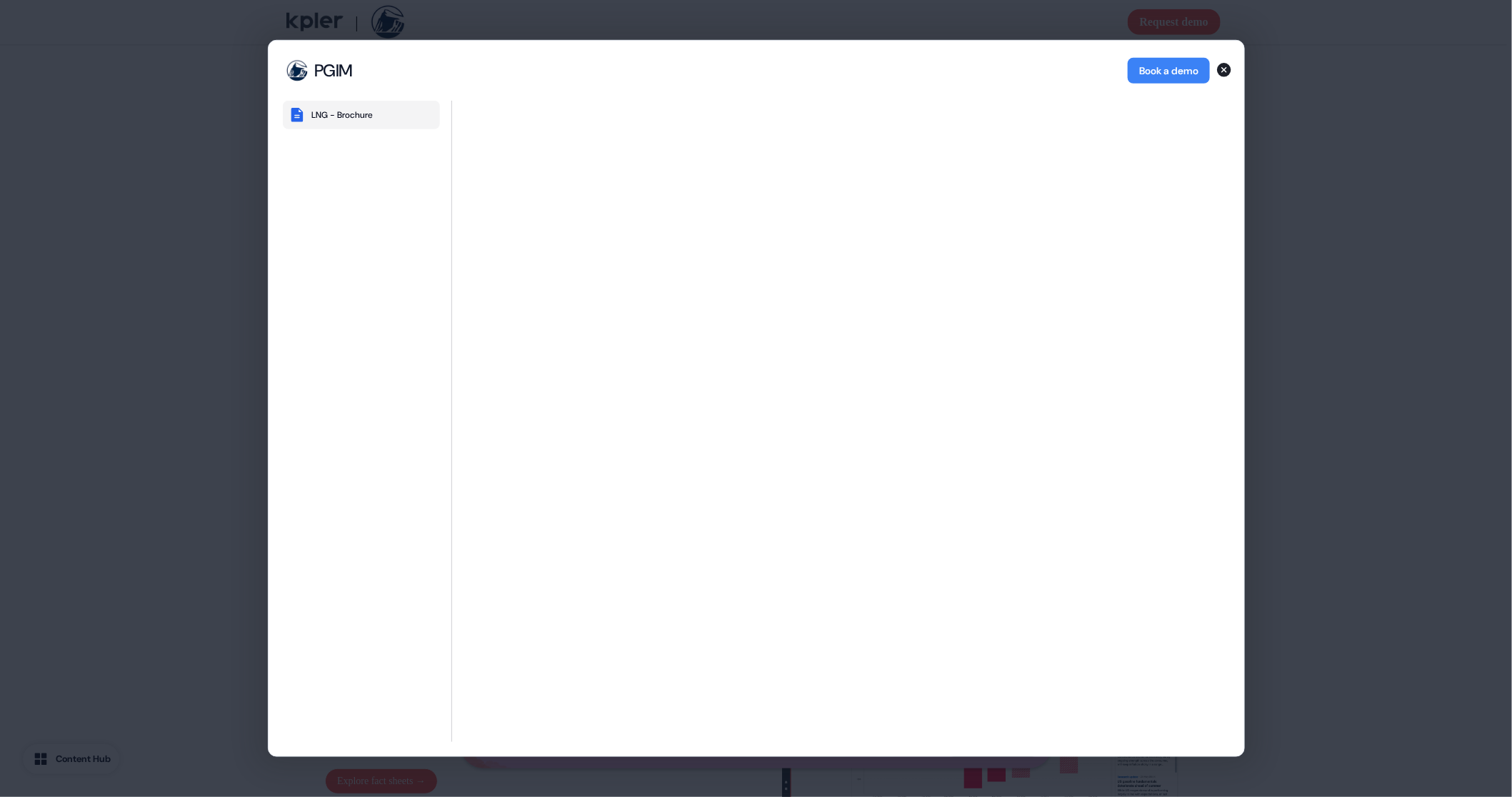
click at [1224, 69] on icon "button" at bounding box center [1225, 70] width 17 height 17
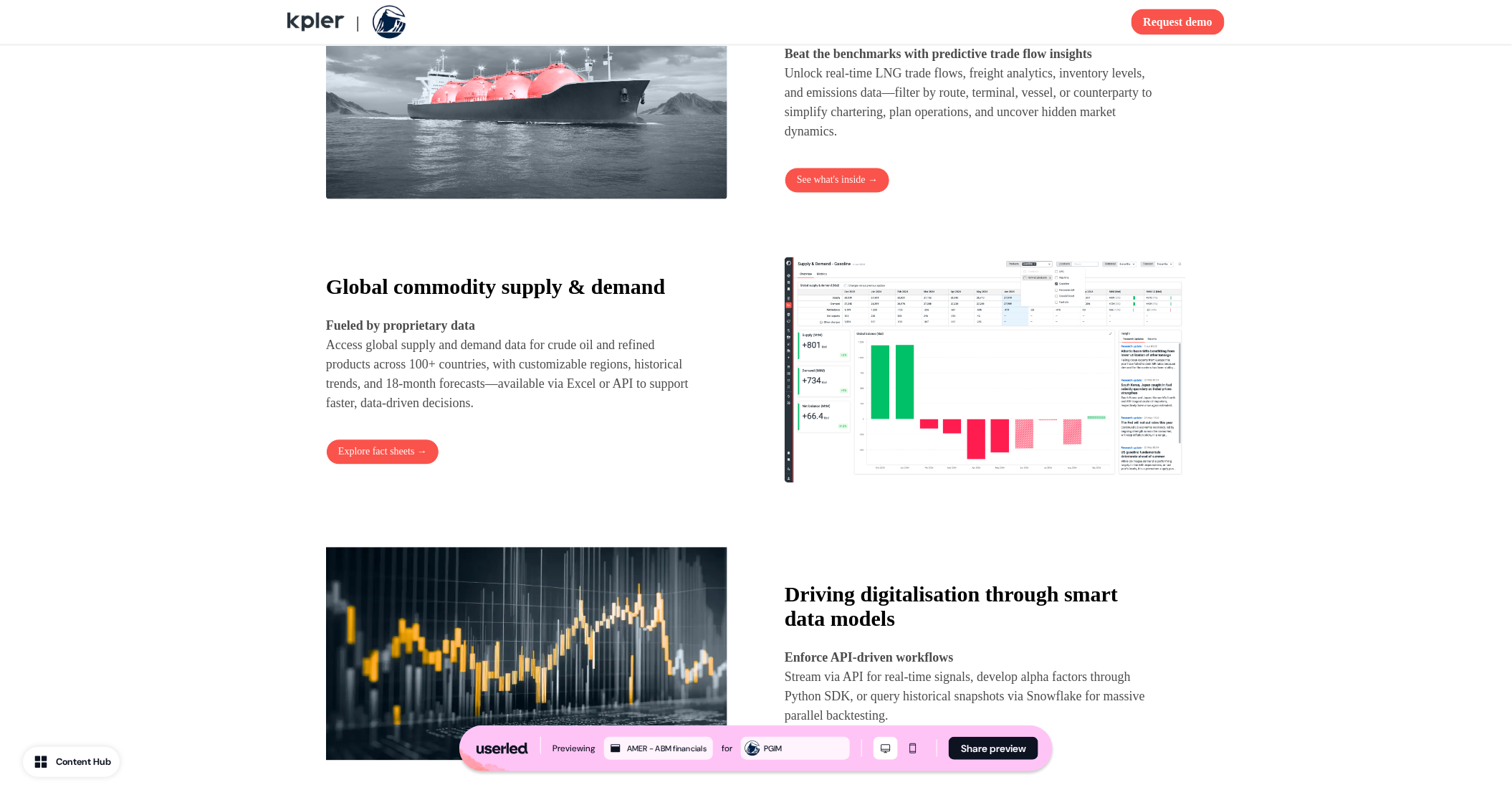
scroll to position [1180, 0]
click at [404, 465] on button "Explore fact sheets →" at bounding box center [382, 452] width 113 height 26
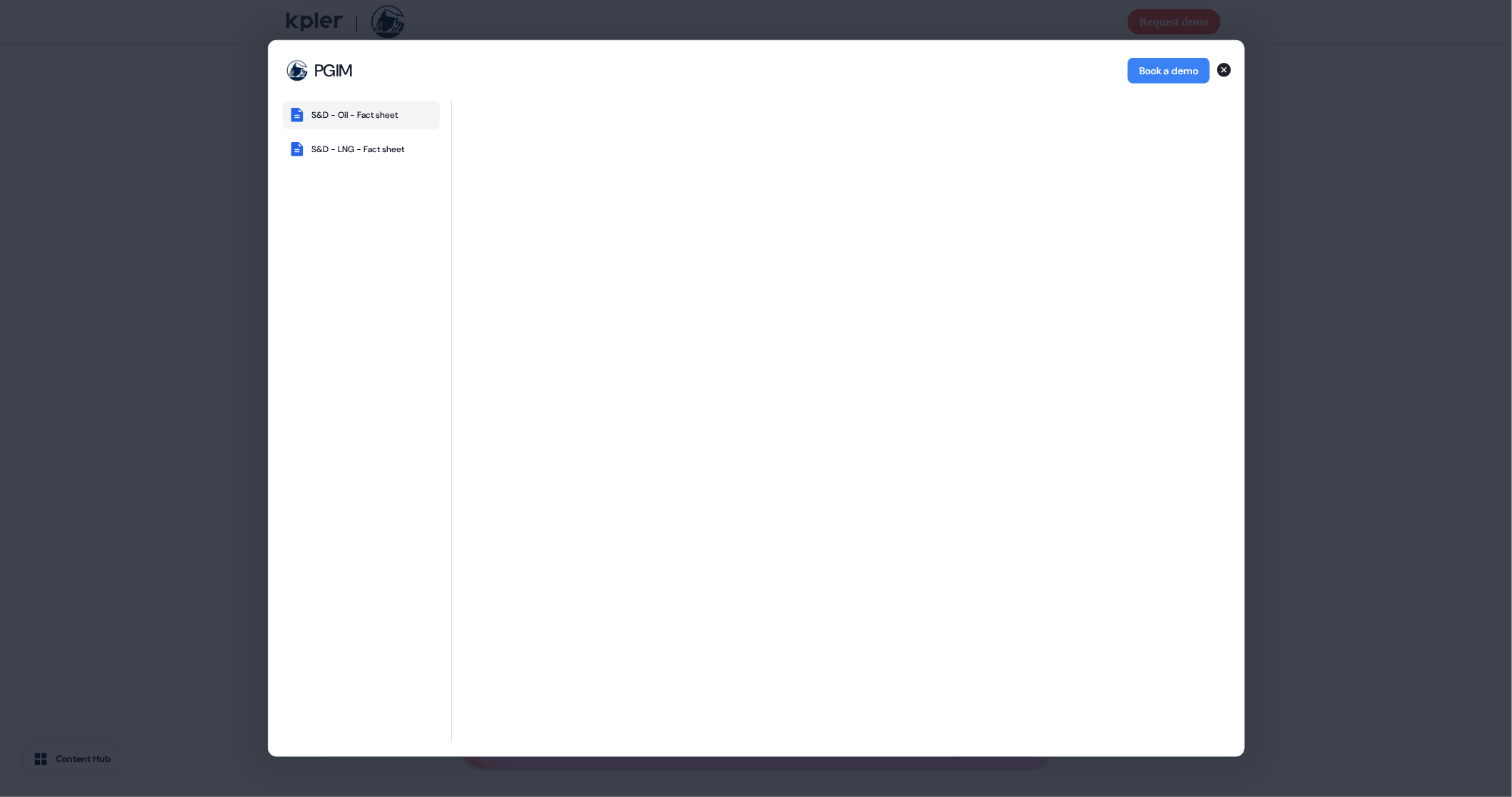
click at [1223, 66] on icon "button" at bounding box center [1224, 70] width 14 height 14
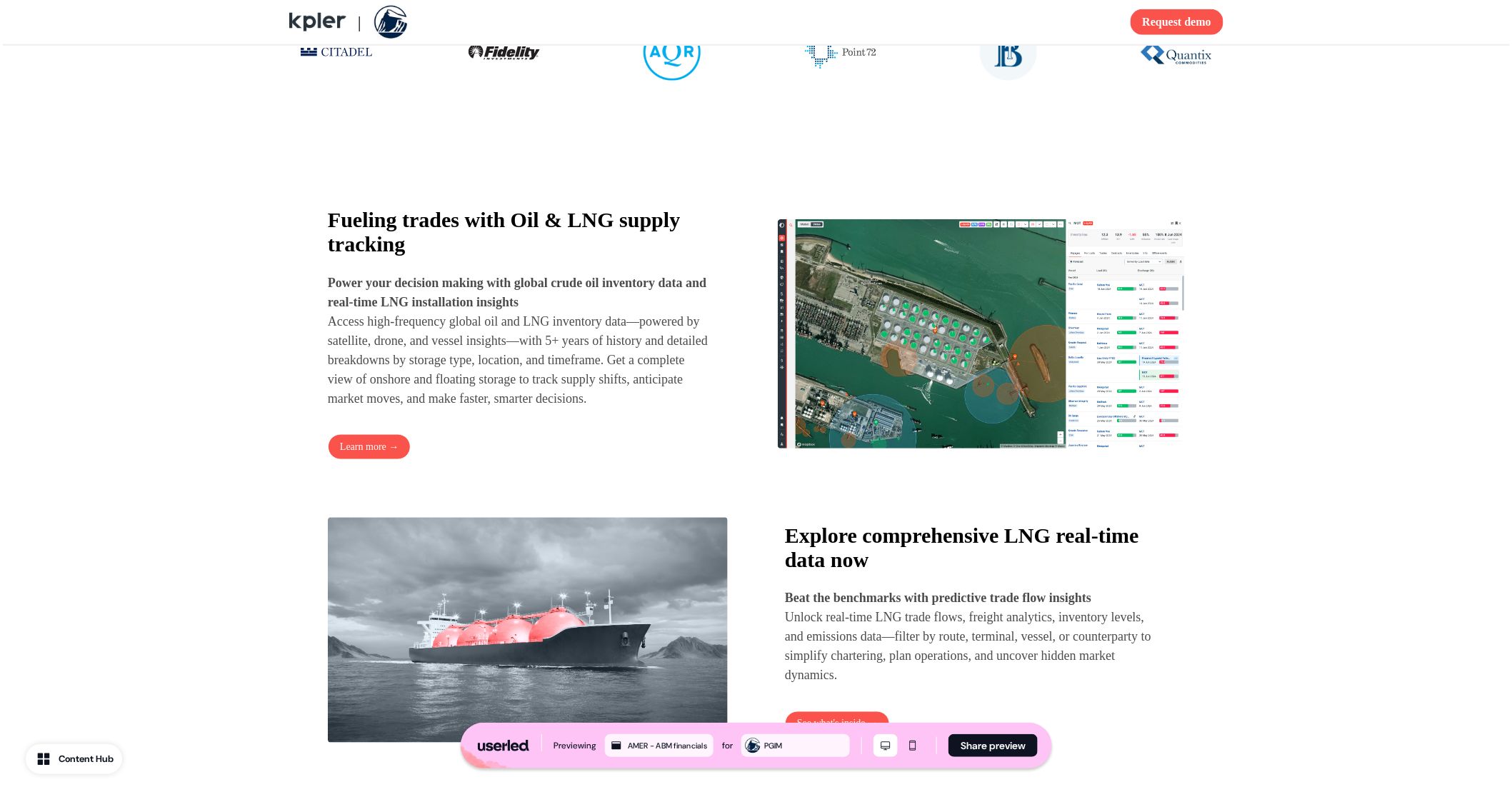
scroll to position [623, 0]
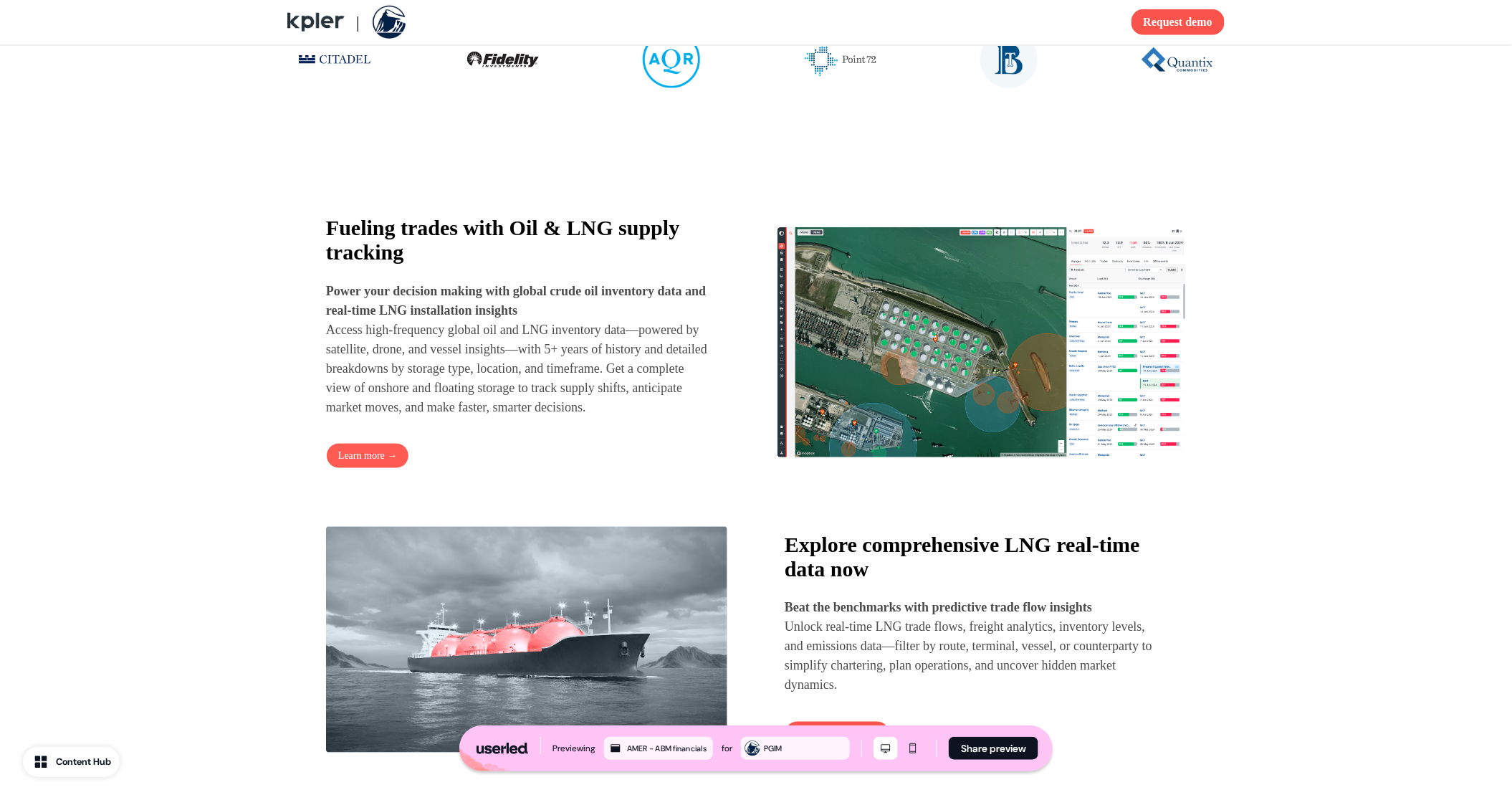
click at [377, 469] on button "Learn more →" at bounding box center [367, 456] width 83 height 26
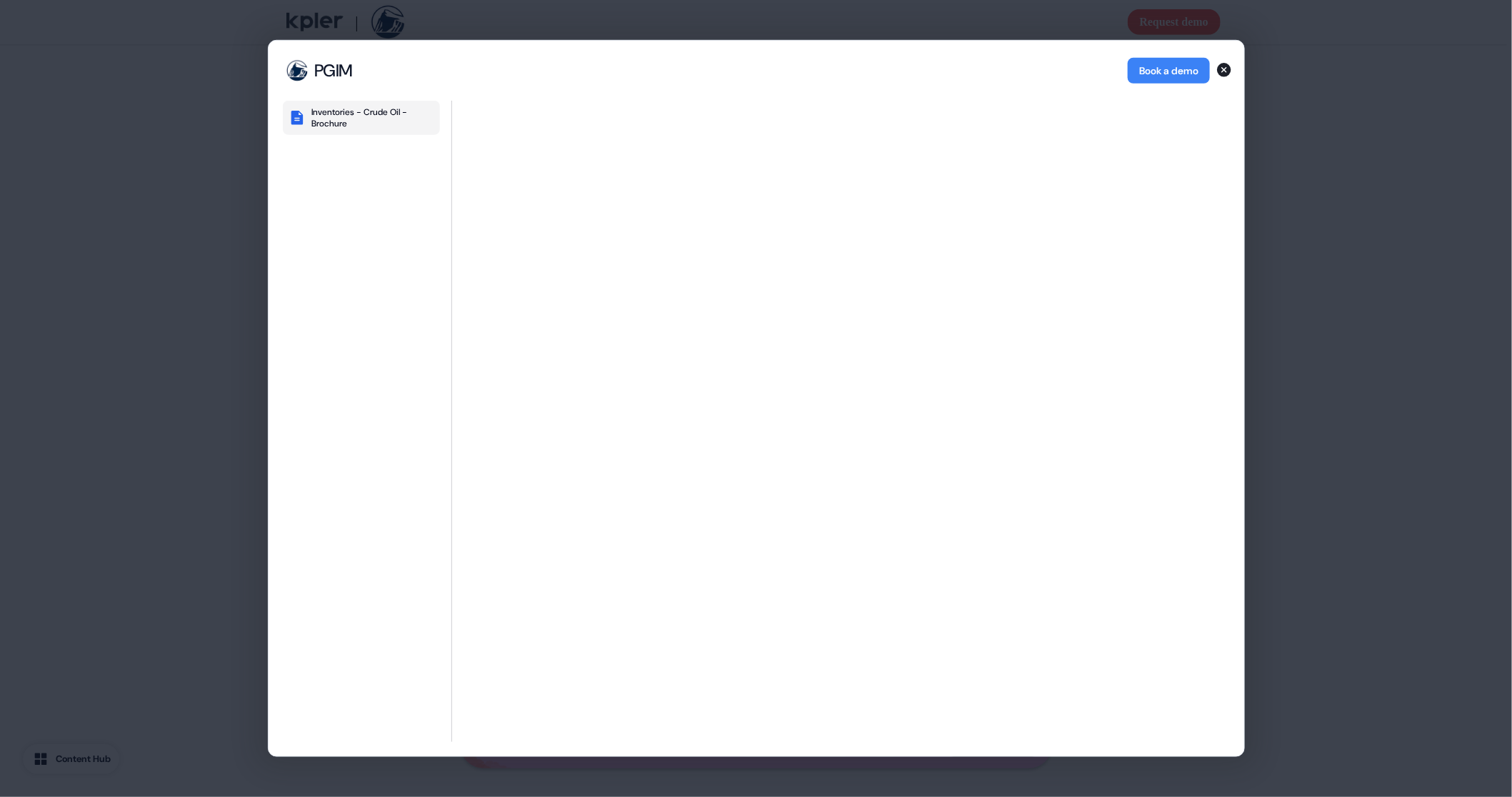
click at [354, 117] on div "Inventories - Crude Oil - Brochure" at bounding box center [373, 118] width 123 height 23
click at [299, 112] on icon "button" at bounding box center [297, 118] width 17 height 17
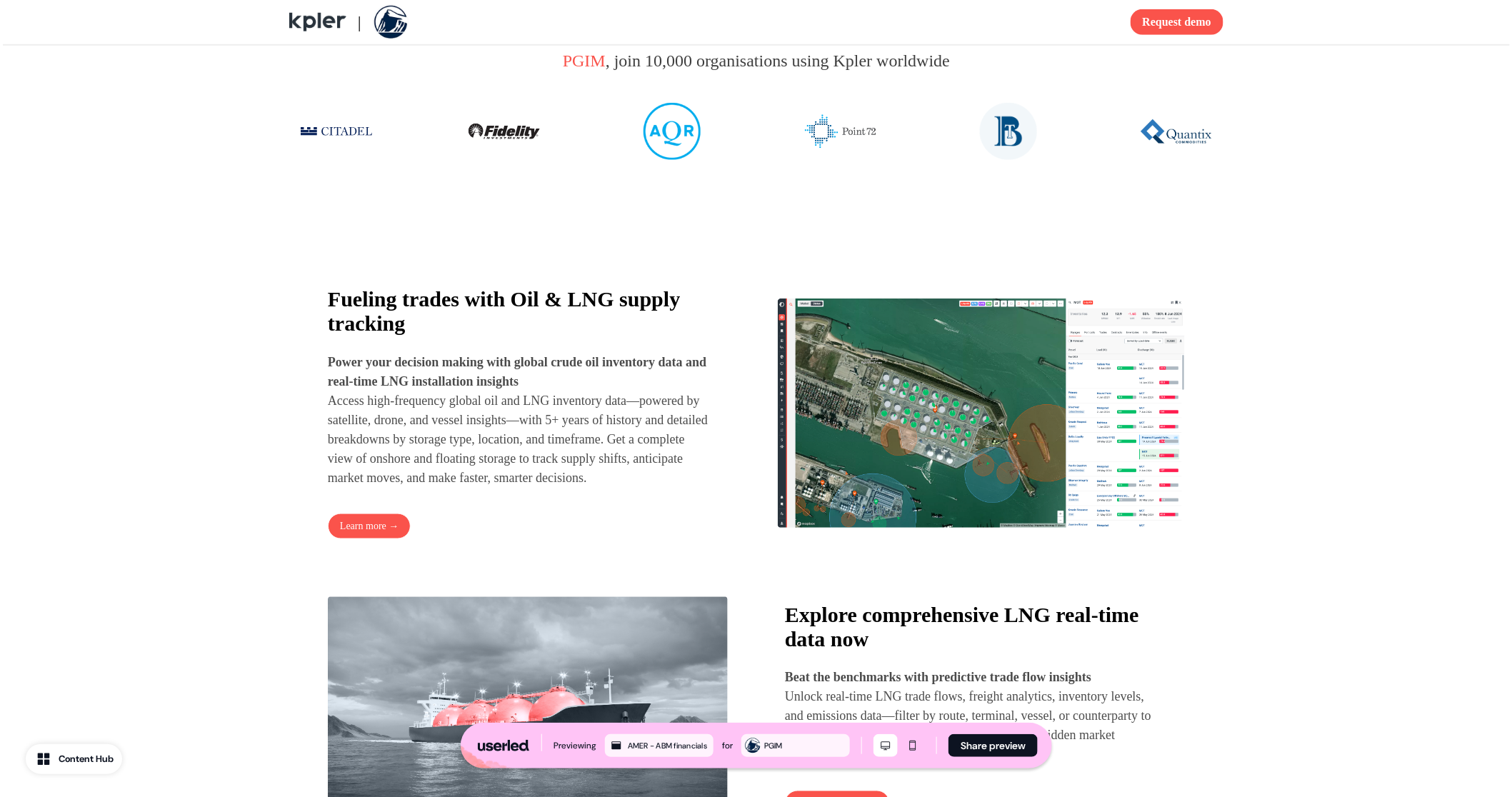
scroll to position [662, 0]
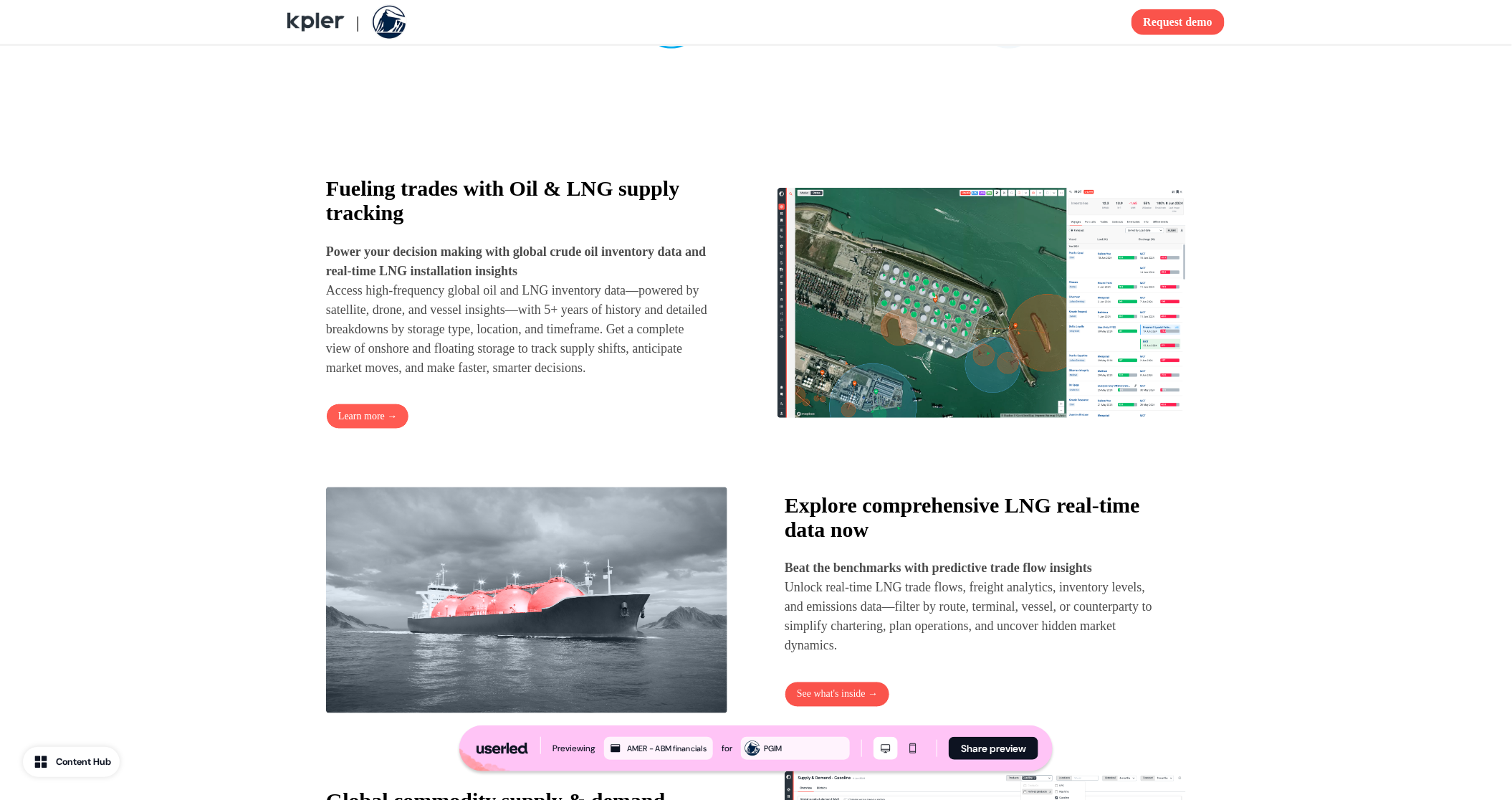
click at [363, 430] on button "Learn more →" at bounding box center [367, 417] width 83 height 26
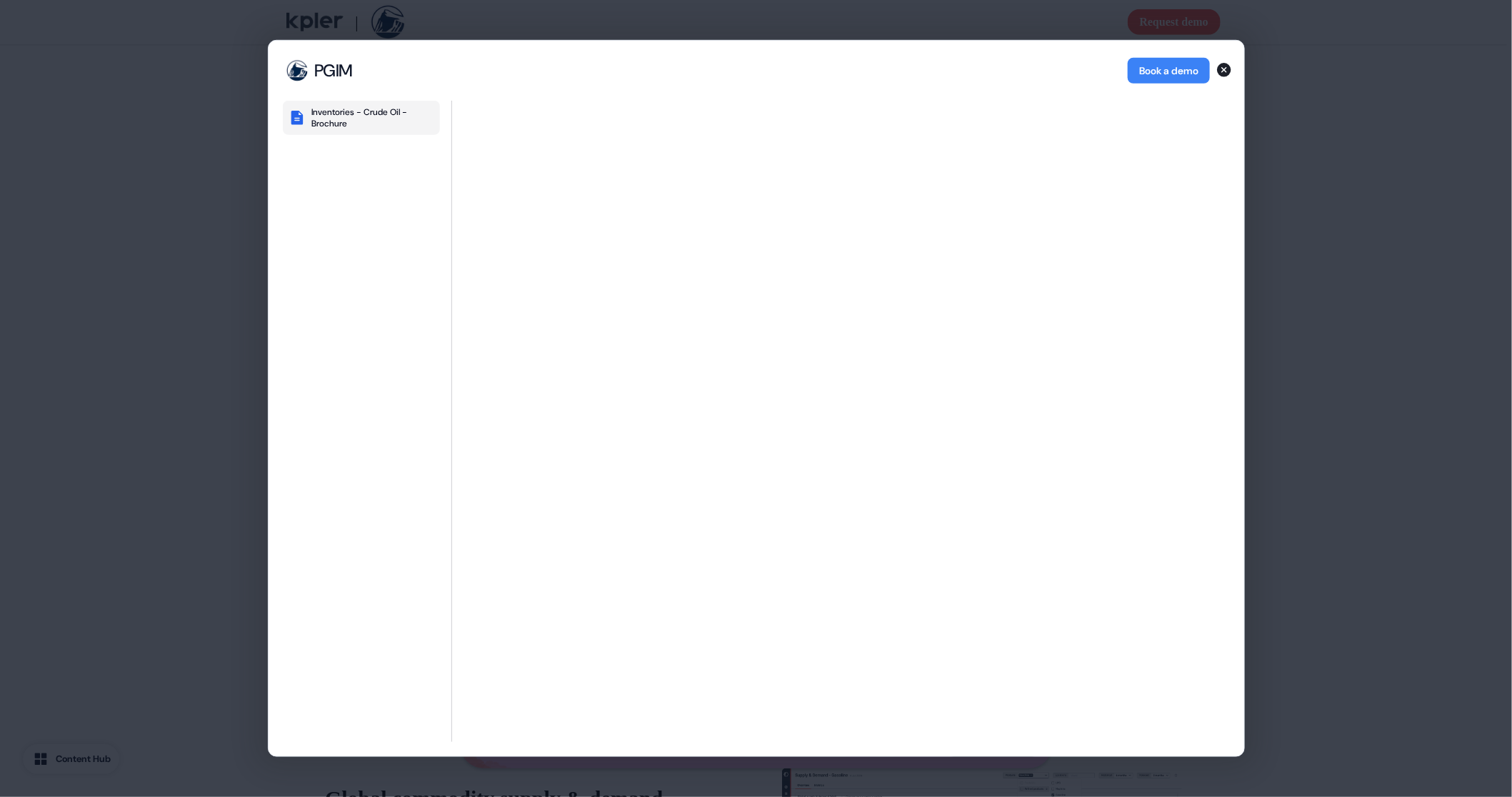
click at [345, 112] on div "Inventories - Crude Oil - Brochure" at bounding box center [373, 118] width 123 height 23
click at [295, 117] on icon "button" at bounding box center [297, 118] width 12 height 14
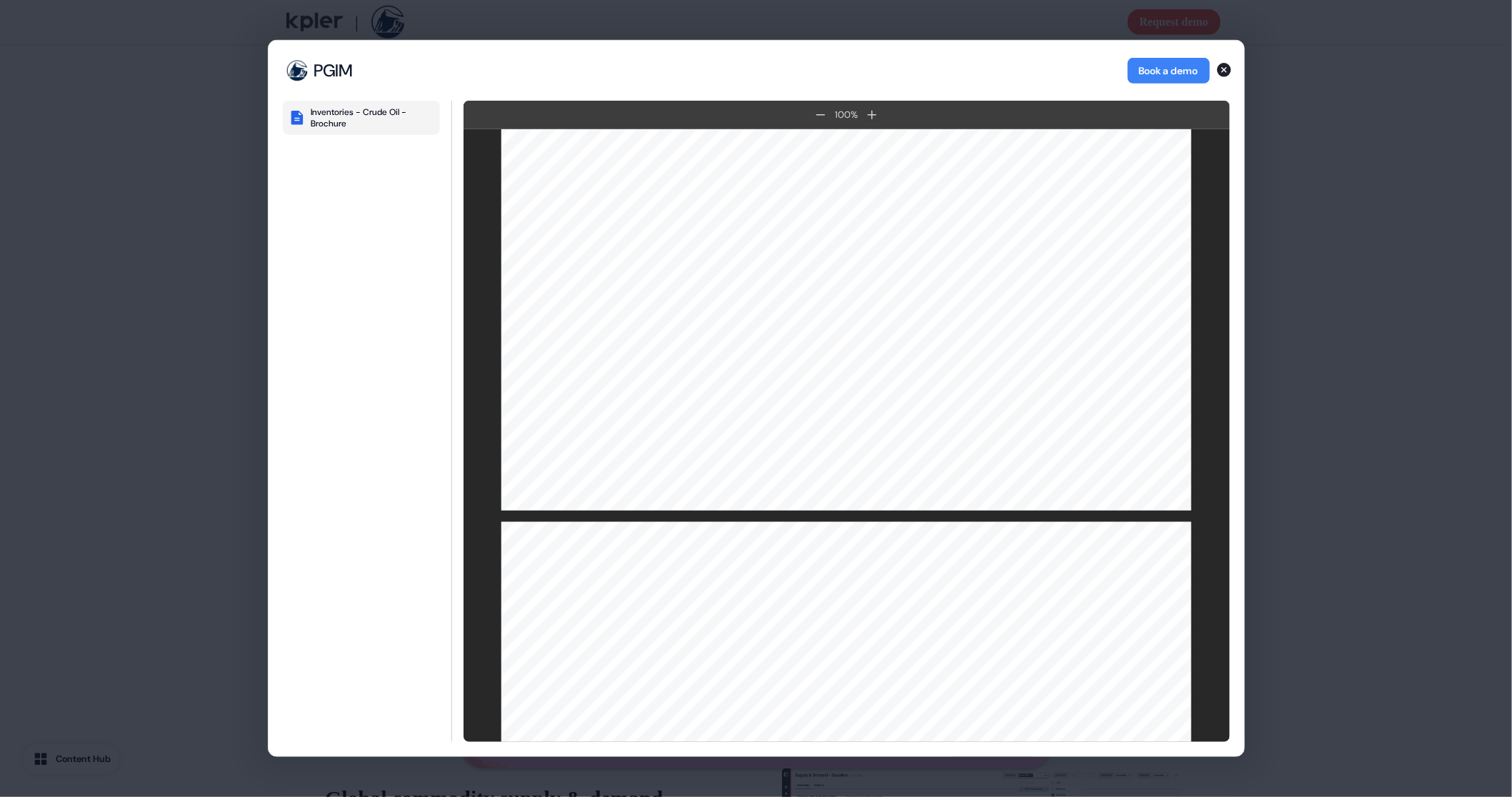
scroll to position [4620, 0]
